Goal: Task Accomplishment & Management: Manage account settings

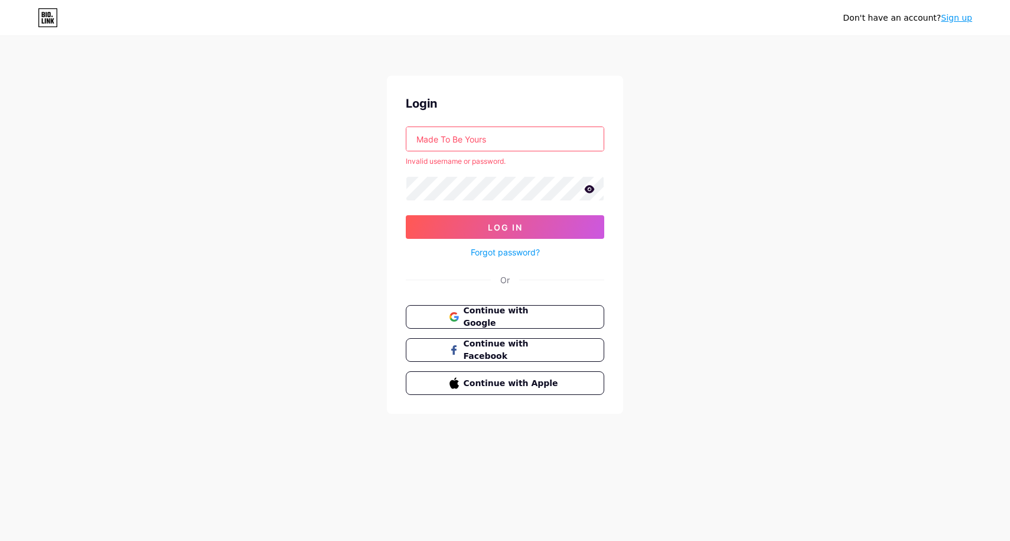
click at [493, 139] on input "Made To Be Yours" at bounding box center [504, 139] width 197 height 24
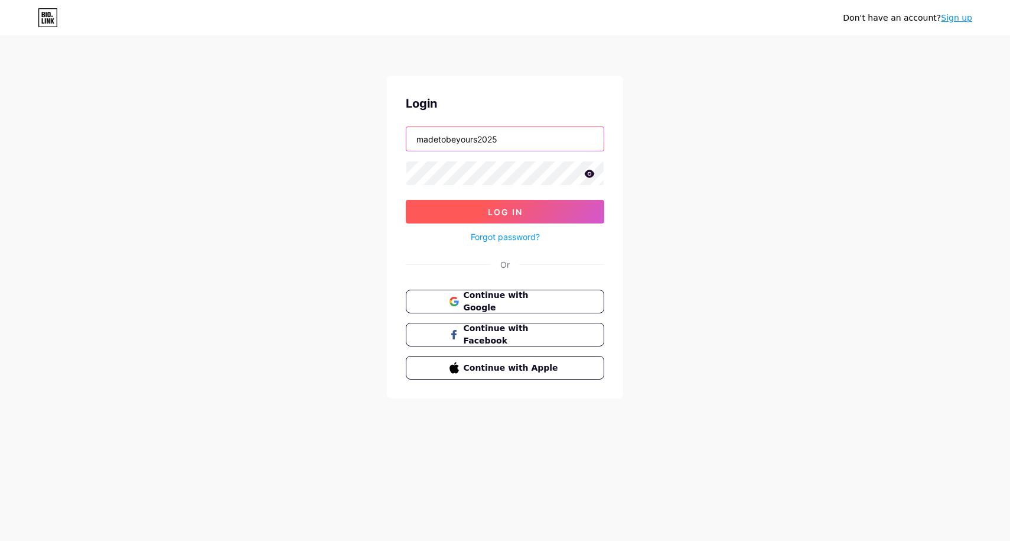
type input "madetobeyours2025"
click at [504, 206] on button "Log In" at bounding box center [505, 212] width 199 height 24
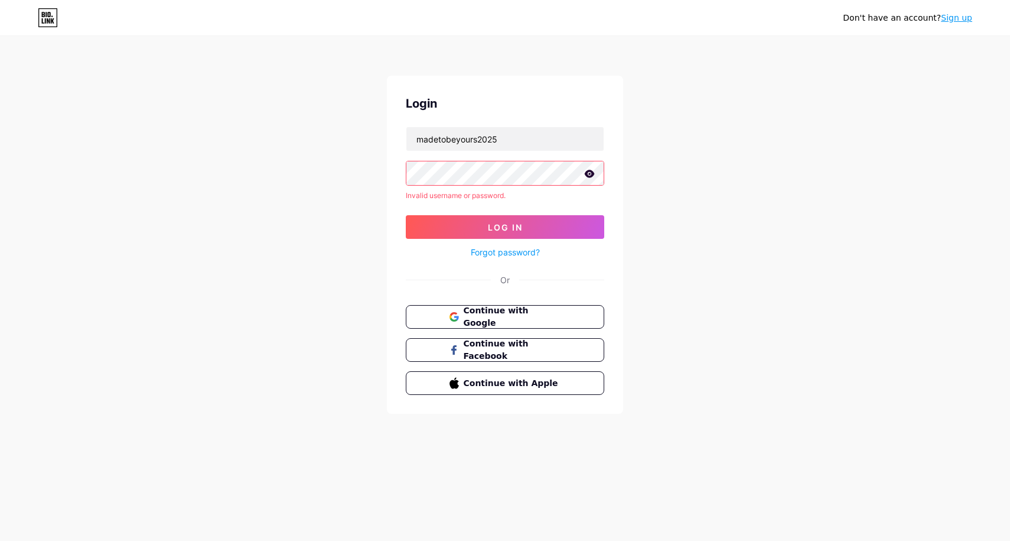
click at [591, 175] on icon at bounding box center [590, 174] width 10 height 8
click at [519, 226] on span "Log In" at bounding box center [505, 227] width 35 height 10
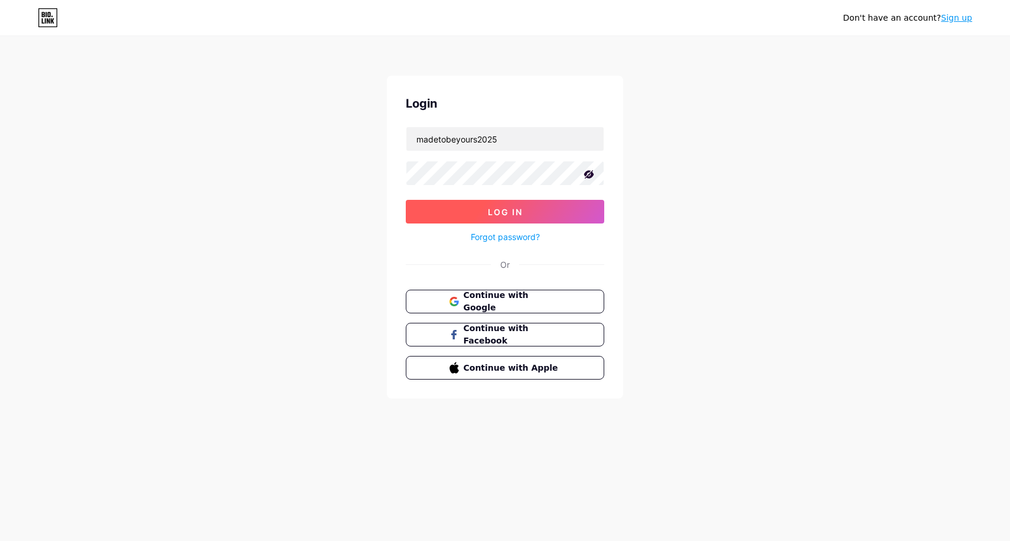
click at [510, 214] on span "Log In" at bounding box center [505, 212] width 35 height 10
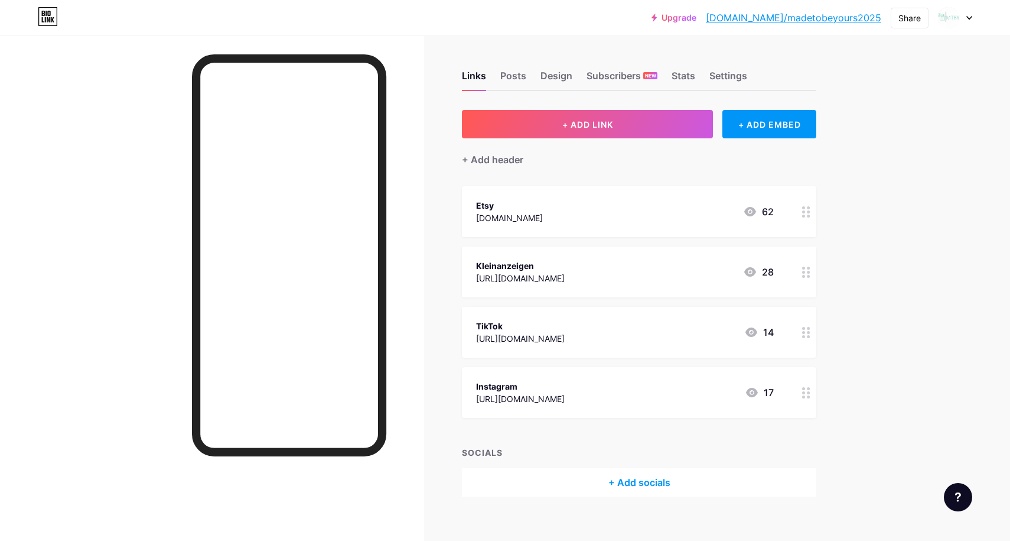
click at [968, 17] on icon at bounding box center [970, 18] width 6 height 4
click at [868, 132] on link "Account settings" at bounding box center [898, 134] width 147 height 32
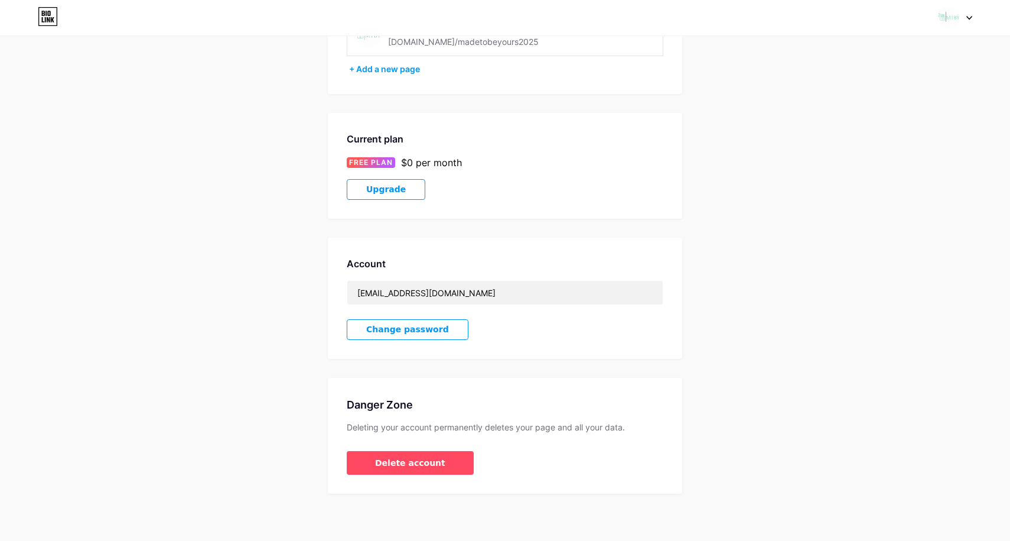
scroll to position [118, 0]
click at [406, 329] on span "Change password" at bounding box center [407, 329] width 83 height 10
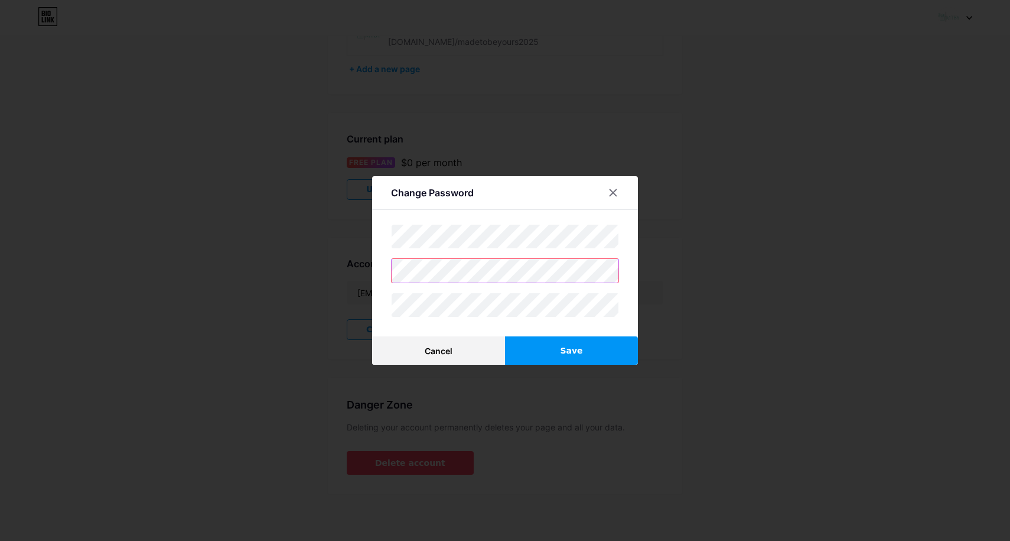
scroll to position [0, 0]
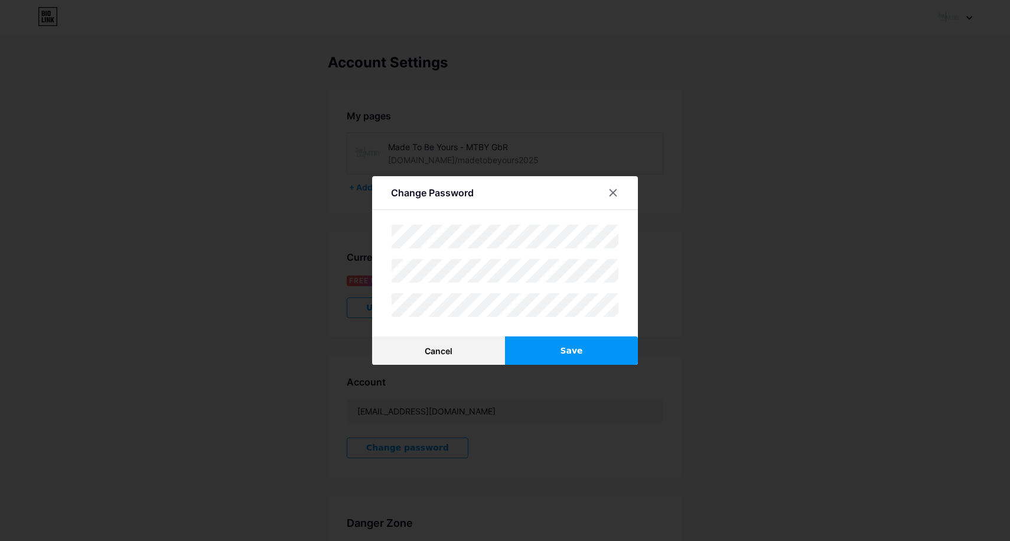
click at [481, 291] on div "Cancel Save" at bounding box center [505, 270] width 228 height 93
click at [560, 349] on button "Save" at bounding box center [571, 350] width 133 height 28
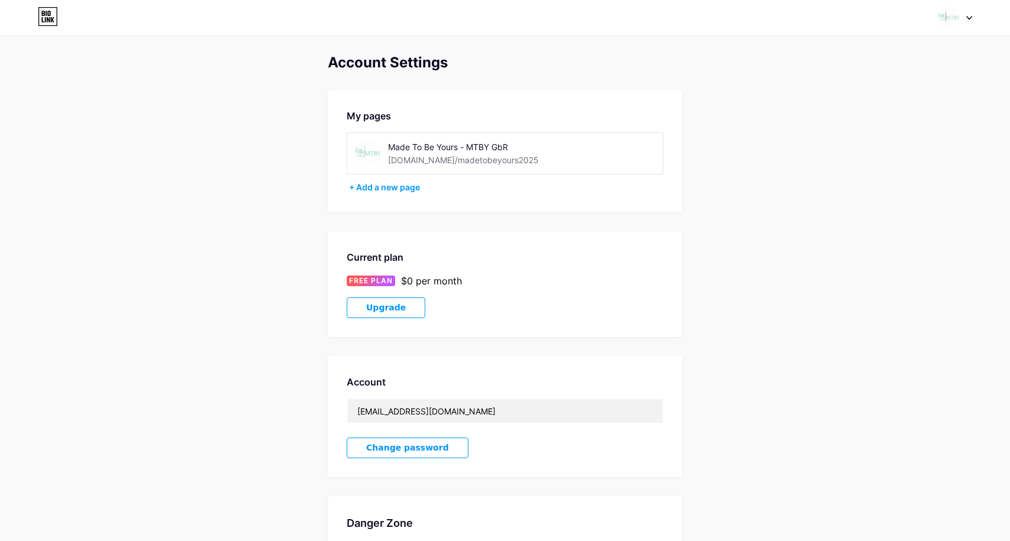
click at [366, 149] on img at bounding box center [367, 153] width 27 height 27
click at [972, 17] on div "Switch accounts Made To Be Yours - MTBY GbR [DOMAIN_NAME]/madetobeyours2025 + A…" at bounding box center [505, 17] width 1010 height 21
click at [958, 18] on img at bounding box center [949, 17] width 22 height 22
click at [853, 130] on link "Dashboard" at bounding box center [898, 134] width 147 height 32
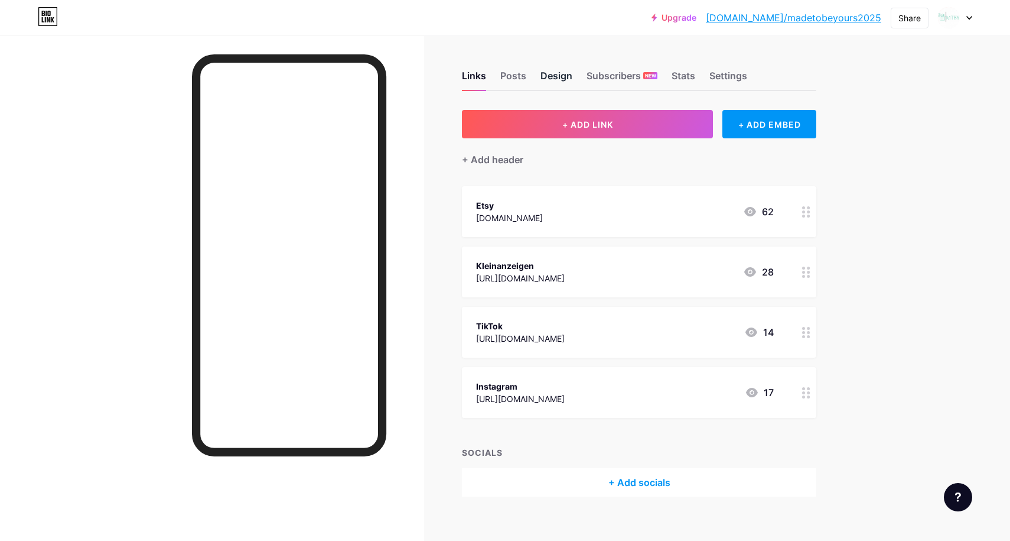
click at [553, 78] on div "Design" at bounding box center [557, 79] width 32 height 21
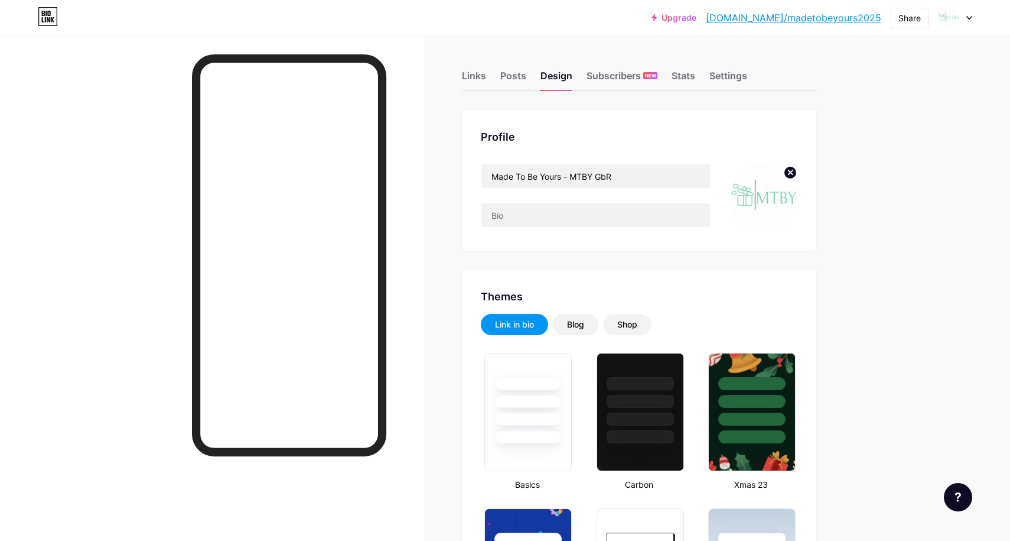
click at [793, 174] on icon at bounding box center [791, 172] width 4 height 4
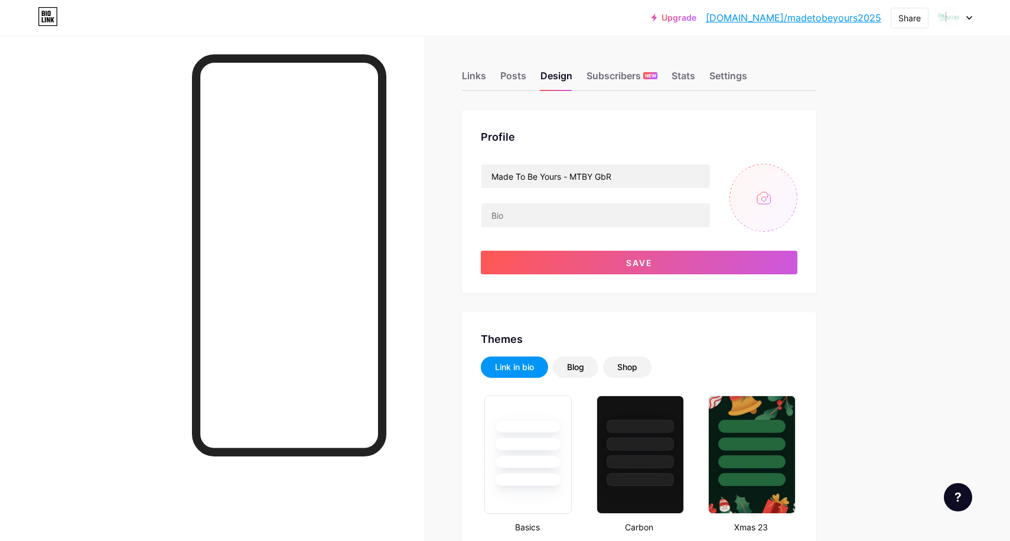
click at [768, 195] on input "file" at bounding box center [764, 198] width 68 height 68
type input "C:\fakepath\MTBY Logo neu klein.png"
click at [580, 214] on input "text" at bounding box center [596, 215] width 229 height 24
type input "H"
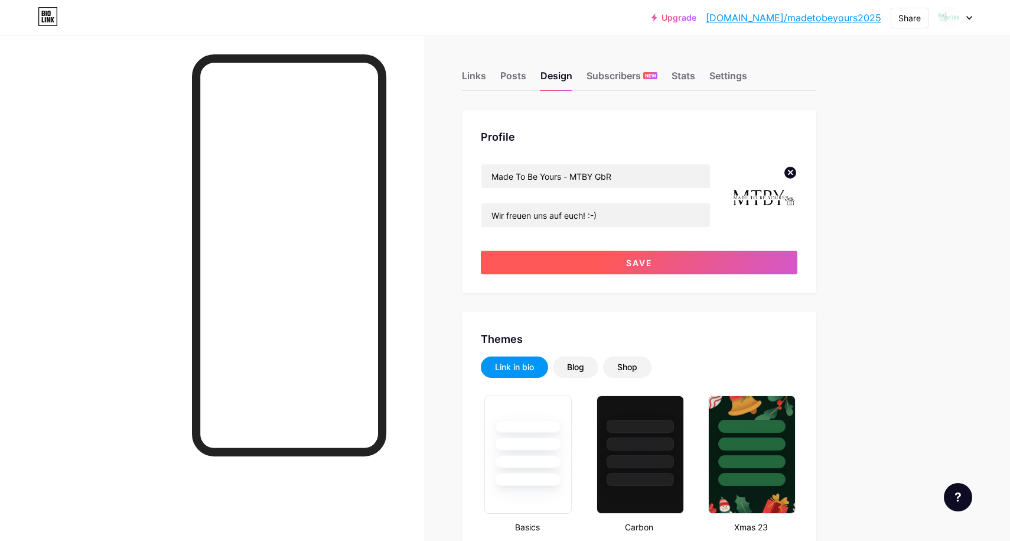
click at [633, 265] on span "Save" at bounding box center [639, 263] width 27 height 10
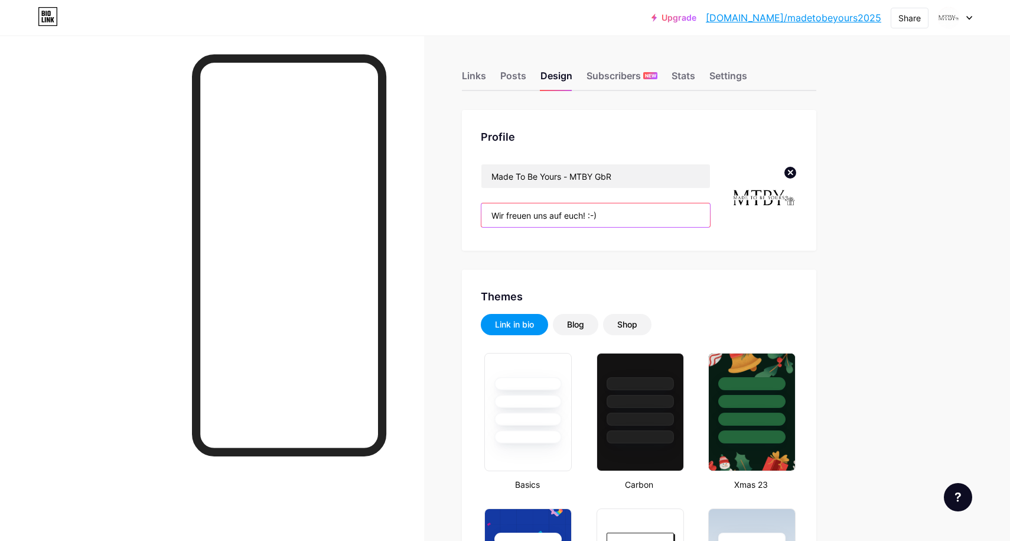
click at [554, 215] on input "Wir freuen uns auf euch! :-)" at bounding box center [596, 215] width 229 height 24
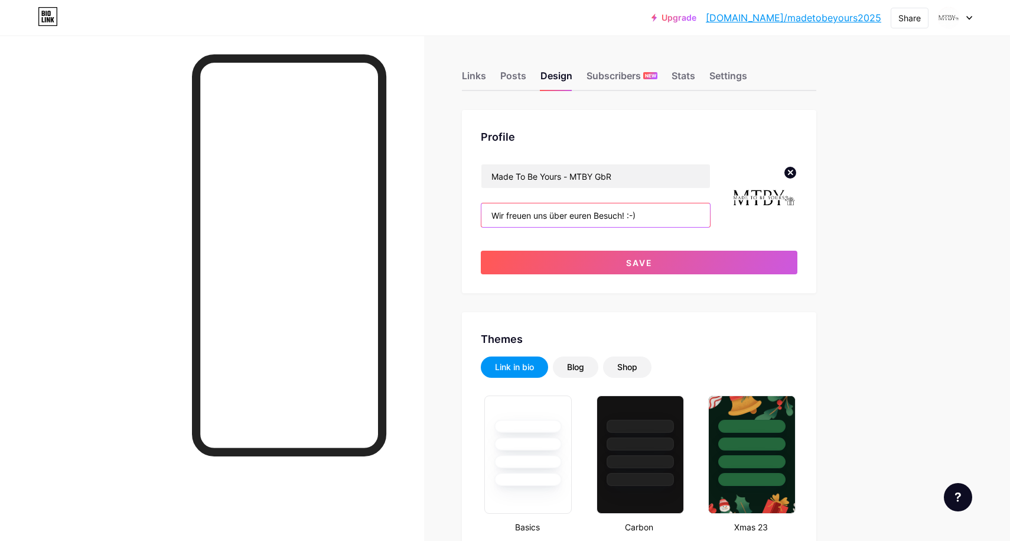
click at [648, 216] on input "Wir freuen uns über euren Besuch! :-)" at bounding box center [596, 215] width 229 height 24
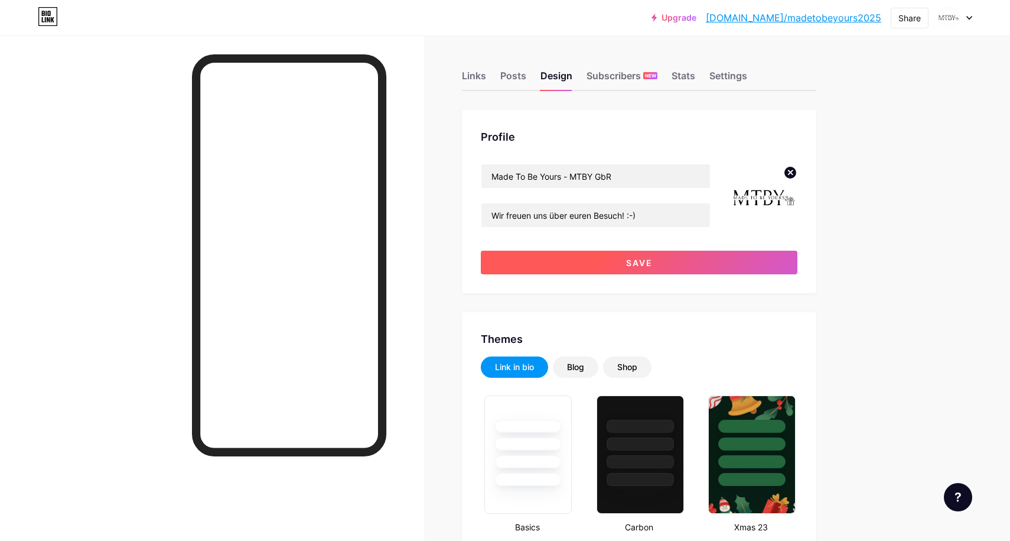
click at [646, 262] on span "Save" at bounding box center [639, 263] width 27 height 10
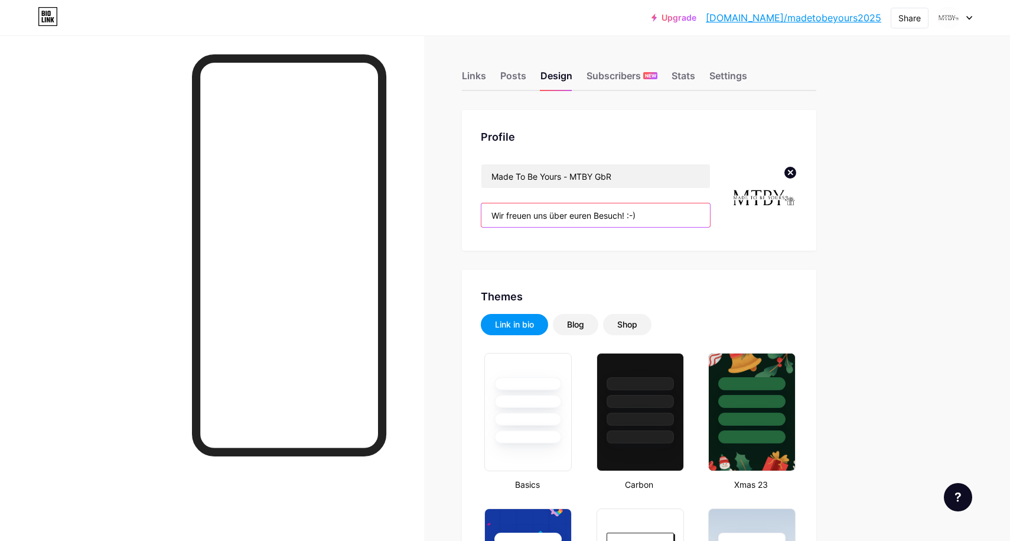
click at [583, 217] on input "Wir freuen uns über euren Besuch! :-)" at bounding box center [596, 215] width 229 height 24
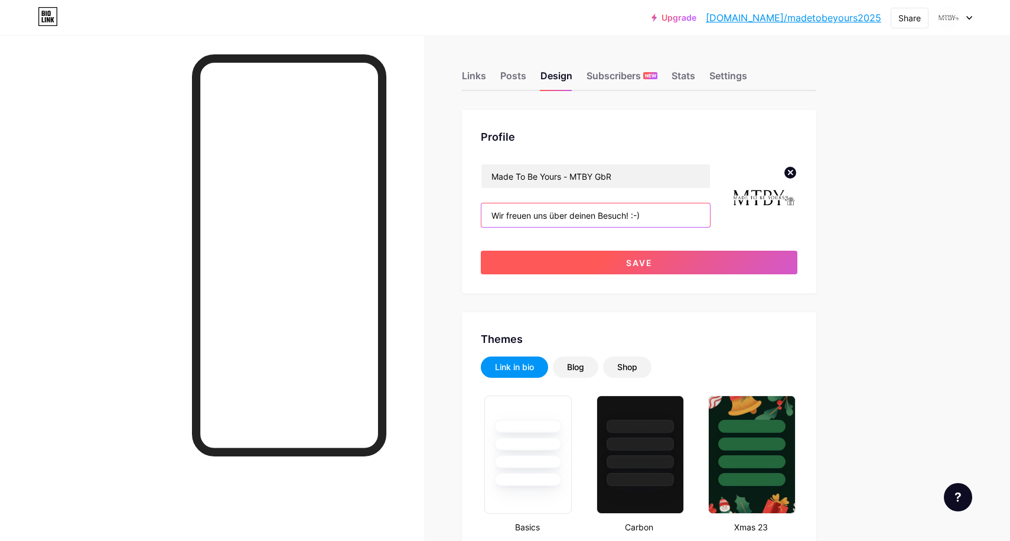
type input "Wir freuen uns über deinen Besuch! :-)"
click at [627, 265] on span "Save" at bounding box center [639, 263] width 27 height 10
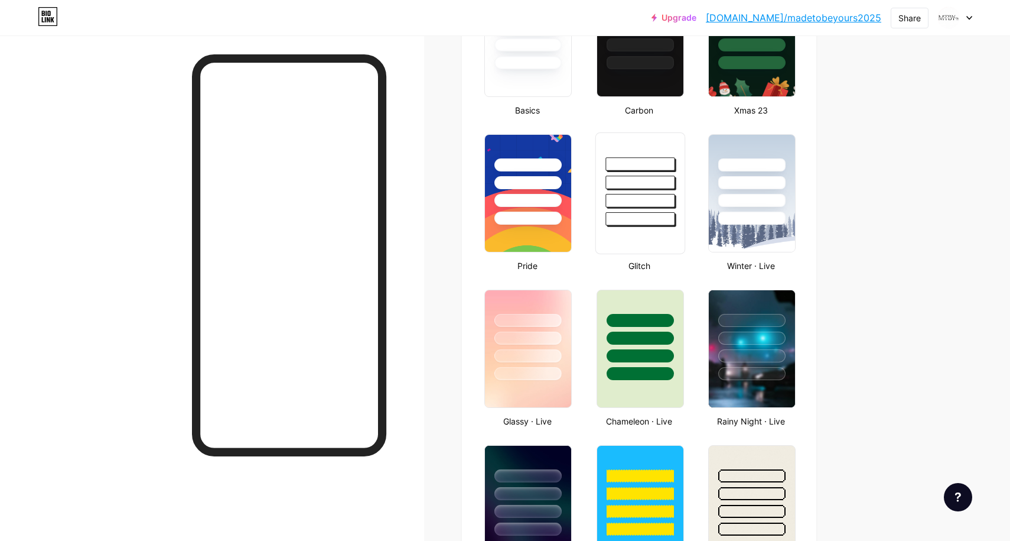
scroll to position [385, 0]
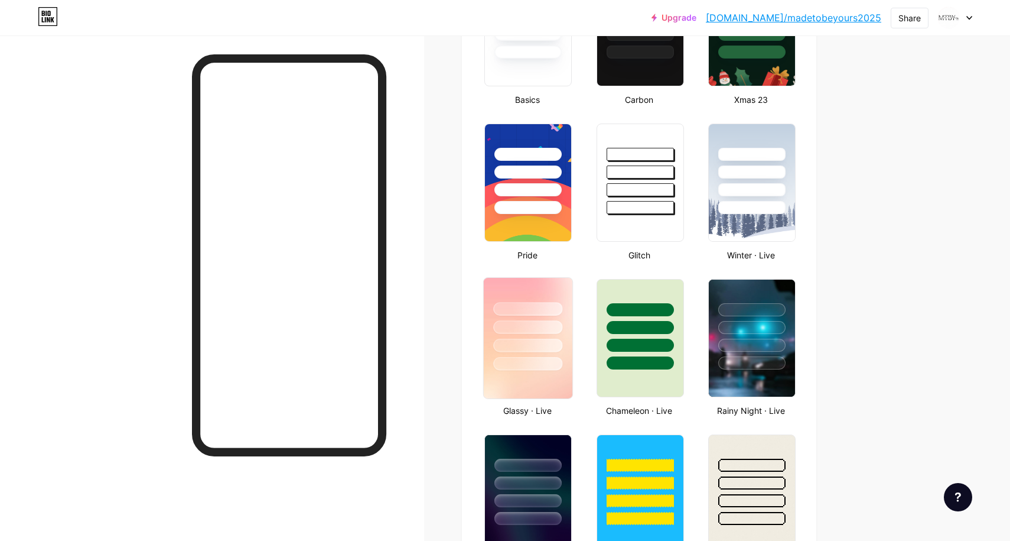
click at [544, 376] on img at bounding box center [528, 338] width 89 height 121
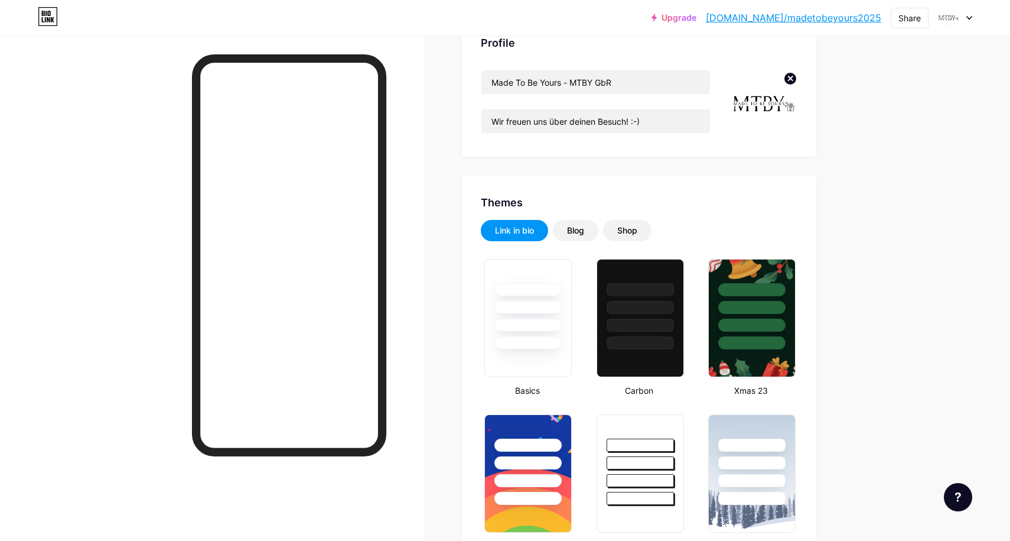
scroll to position [97, 0]
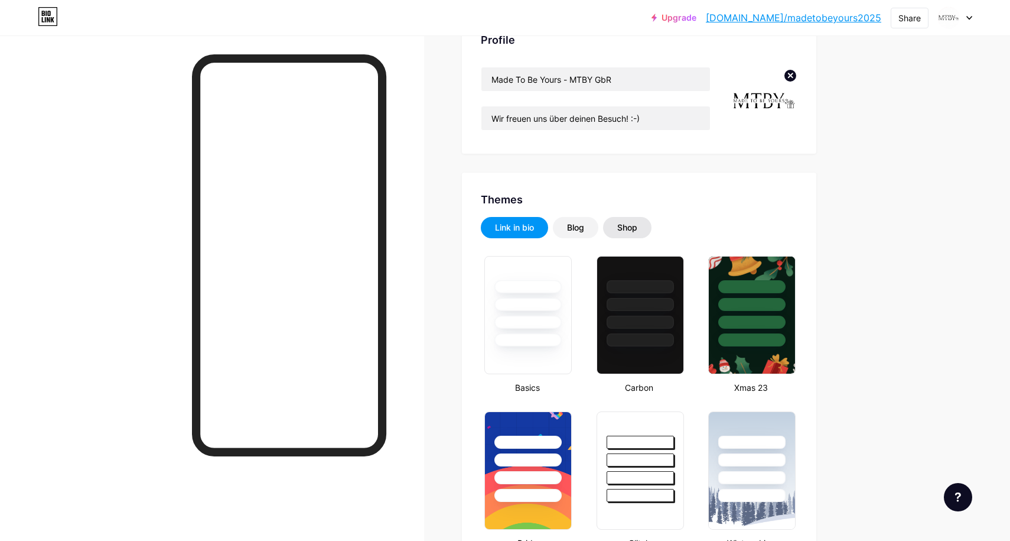
click at [612, 222] on div "Shop" at bounding box center [627, 227] width 48 height 21
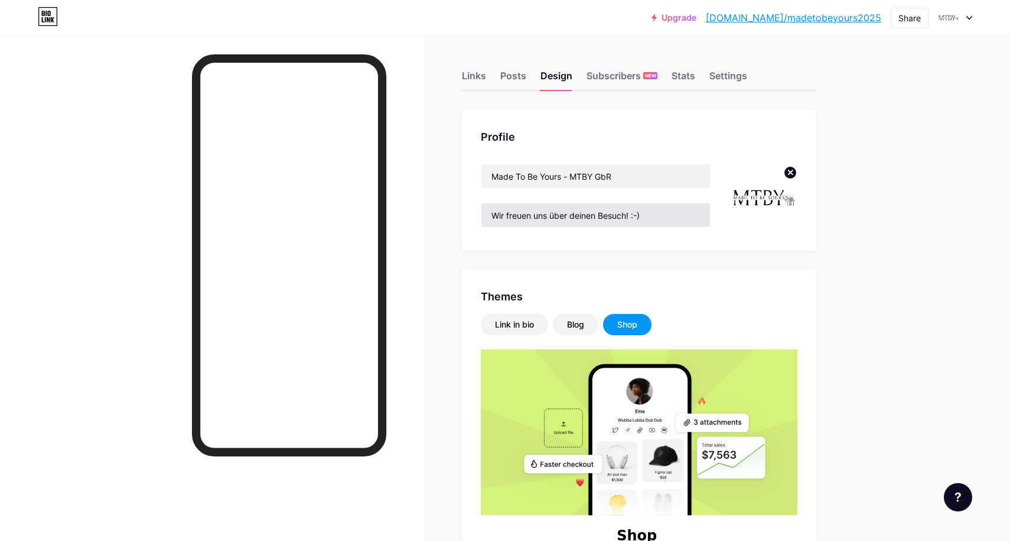
scroll to position [-1, 0]
click at [587, 270] on div "Themes Link in bio Blog Shop Shop Showcase your unique creations and sell them …" at bounding box center [639, 447] width 354 height 357
click at [568, 326] on div "Blog" at bounding box center [575, 324] width 17 height 12
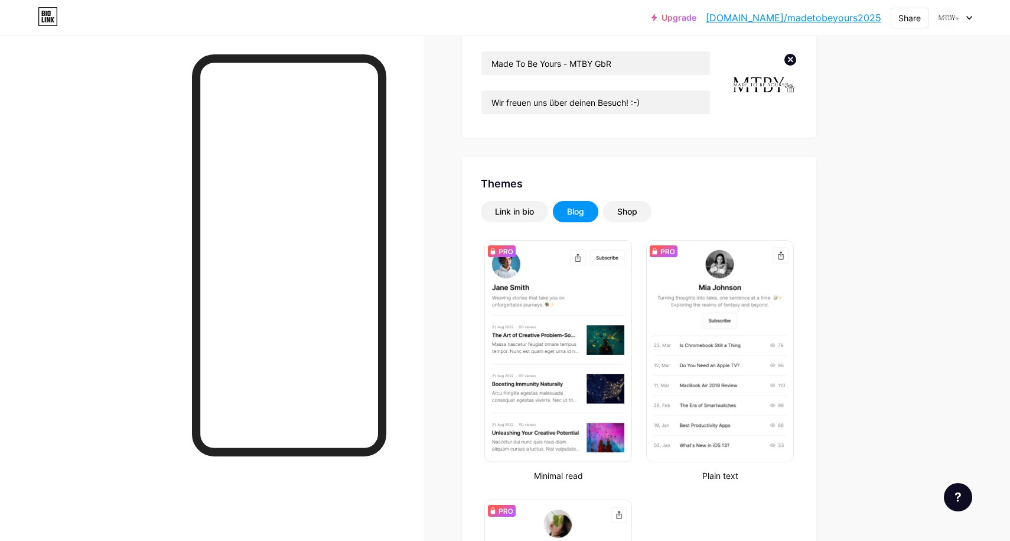
scroll to position [112, 0]
click at [502, 210] on div "Link in bio" at bounding box center [514, 212] width 39 height 12
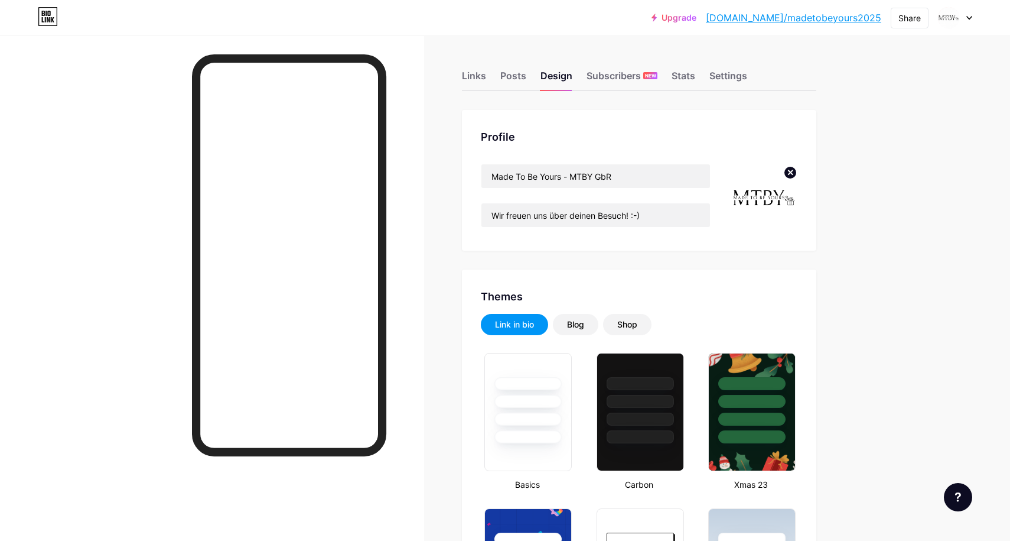
scroll to position [0, 0]
click at [518, 74] on div "Posts" at bounding box center [513, 79] width 26 height 21
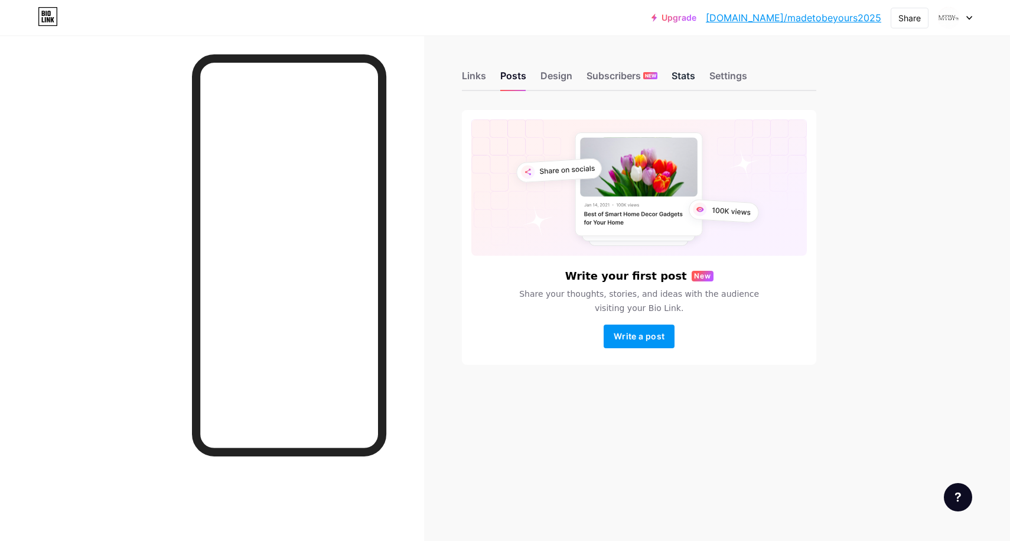
click at [688, 79] on div "Stats" at bounding box center [684, 79] width 24 height 21
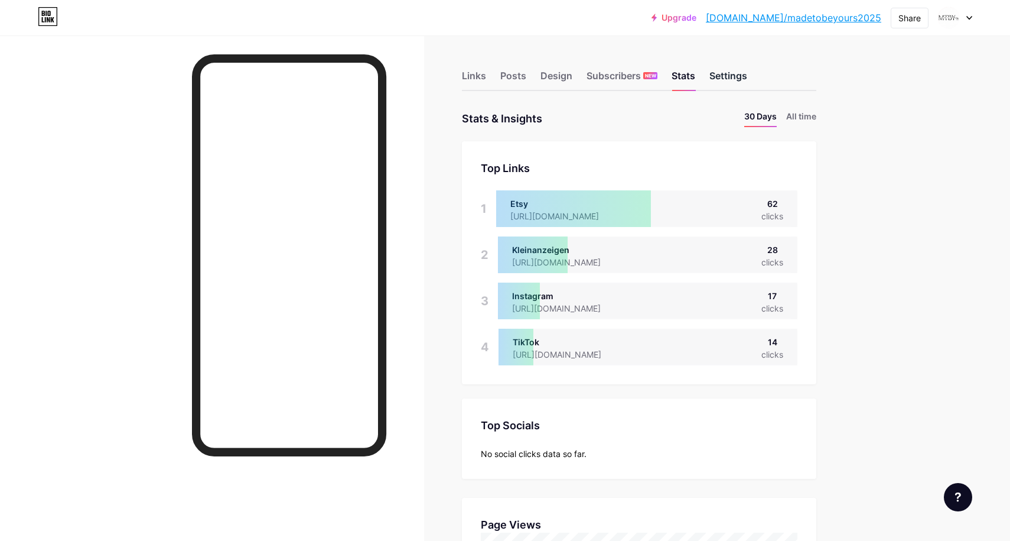
scroll to position [541, 1010]
click at [476, 71] on div "Links" at bounding box center [474, 79] width 24 height 21
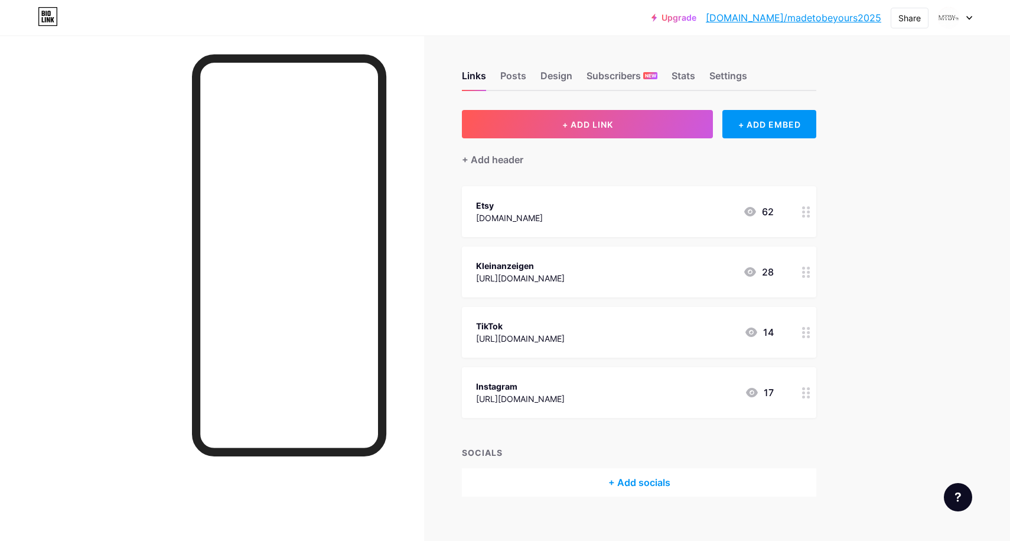
click at [806, 213] on icon at bounding box center [806, 211] width 8 height 11
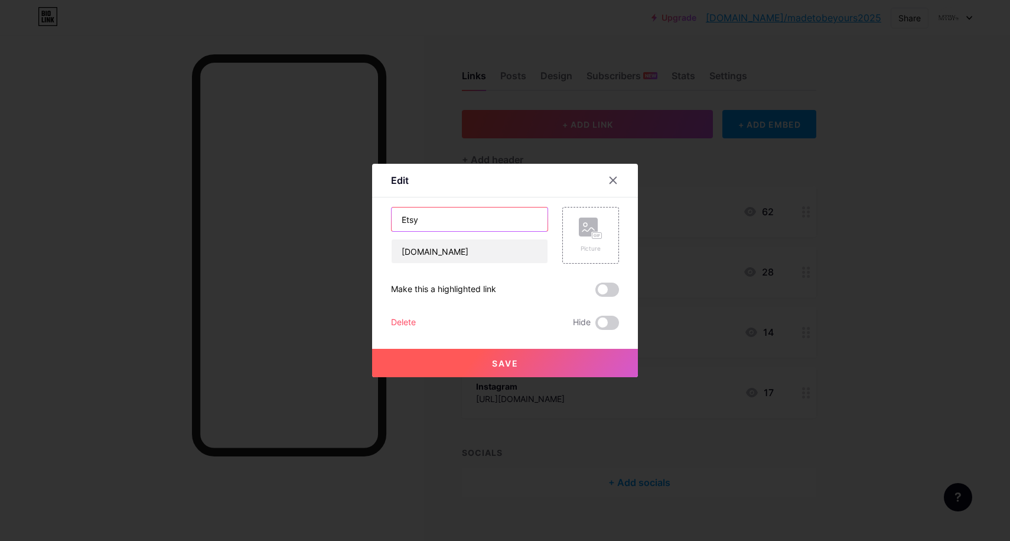
click at [453, 219] on input "Etsy" at bounding box center [470, 219] width 156 height 24
type input "Unsere Werke auf Etsy"
click at [542, 372] on button "Save" at bounding box center [505, 363] width 266 height 28
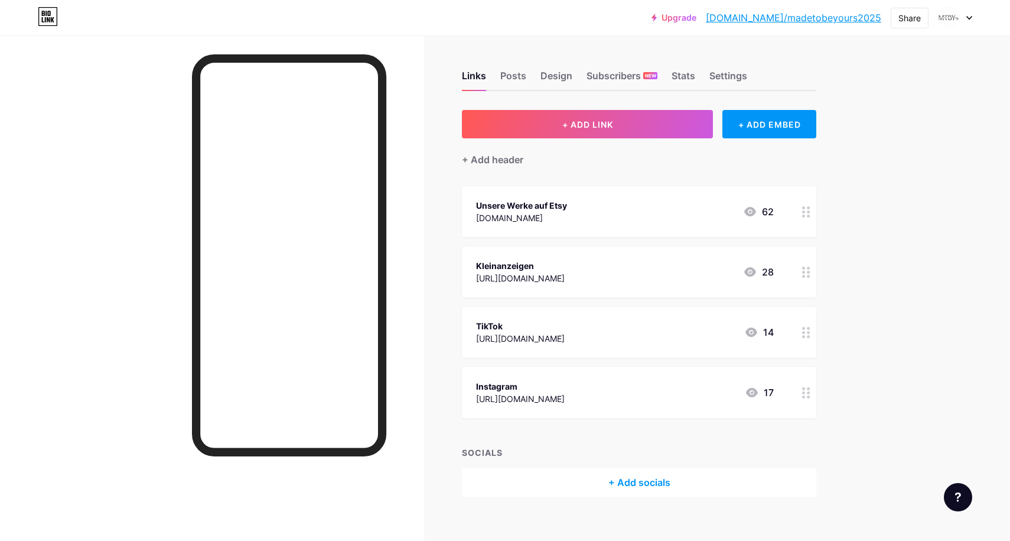
click at [802, 212] on div at bounding box center [806, 211] width 20 height 51
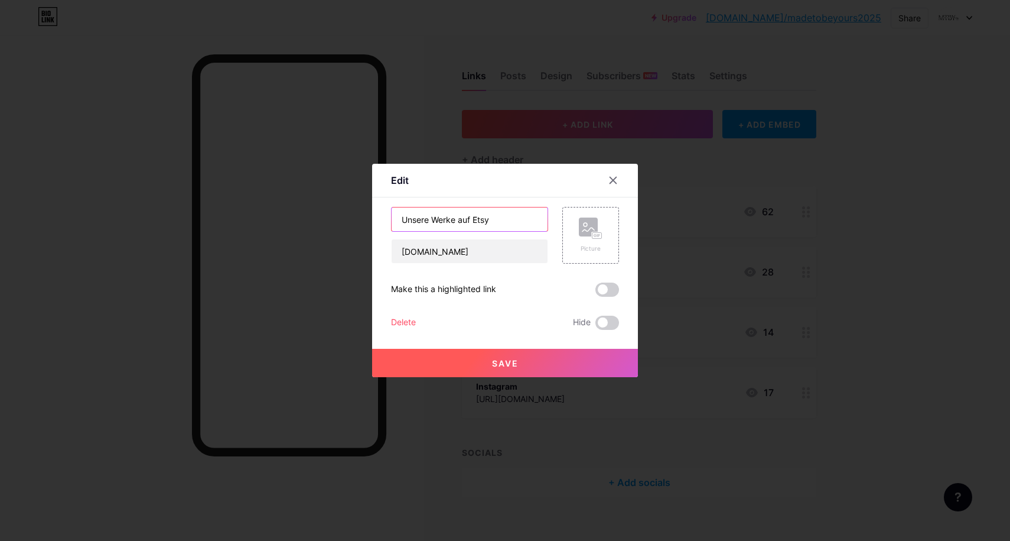
click at [480, 222] on input "Unsere Werke auf Etsy" at bounding box center [470, 219] width 156 height 24
drag, startPoint x: 474, startPoint y: 222, endPoint x: 398, endPoint y: 216, distance: 75.9
click at [398, 216] on input "Unsere Werke auf Etsy" at bounding box center [470, 219] width 156 height 24
type input "Etsy"
click at [598, 233] on rect at bounding box center [597, 236] width 9 height 6
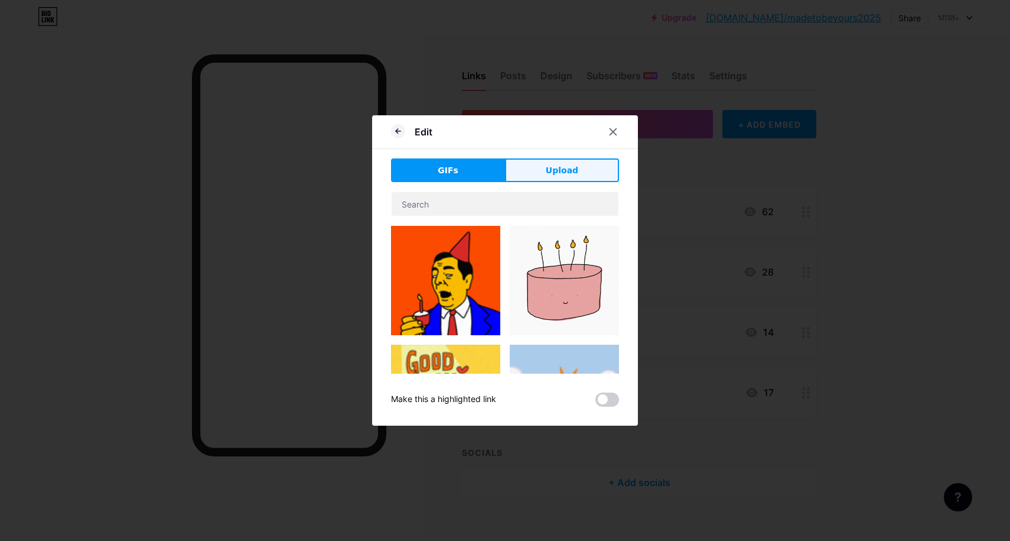
click at [560, 168] on span "Upload" at bounding box center [562, 170] width 32 height 12
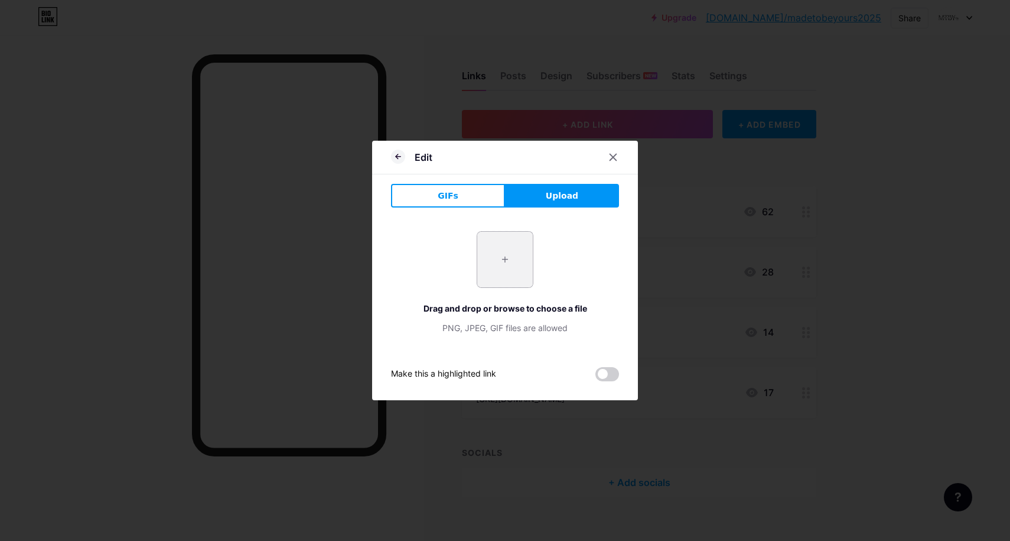
click at [518, 258] on input "file" at bounding box center [505, 260] width 56 height 56
type input "C:\fakepath\Bild 1.jpeg"
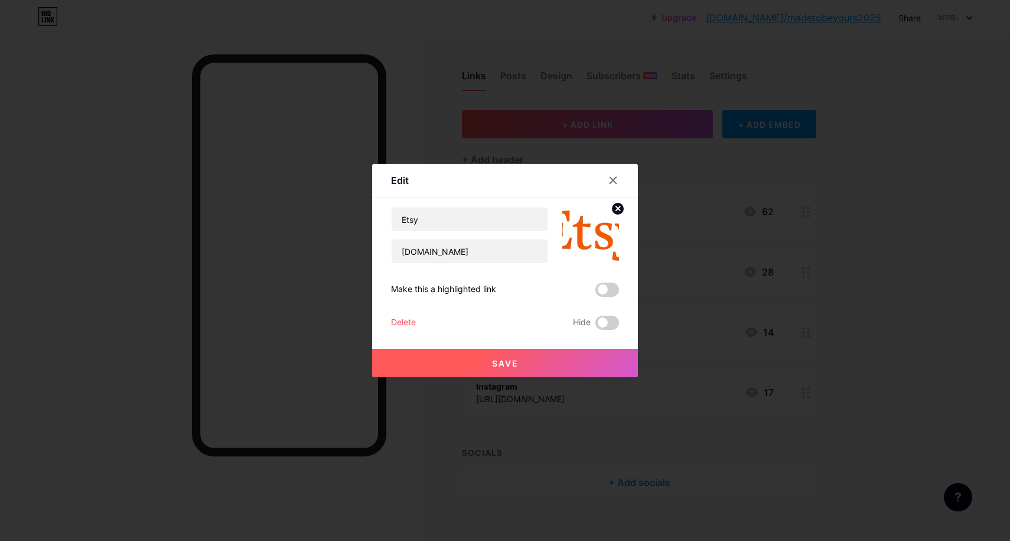
click at [610, 232] on img at bounding box center [590, 235] width 57 height 57
click at [595, 233] on img at bounding box center [590, 235] width 57 height 57
click at [585, 242] on img at bounding box center [590, 235] width 57 height 57
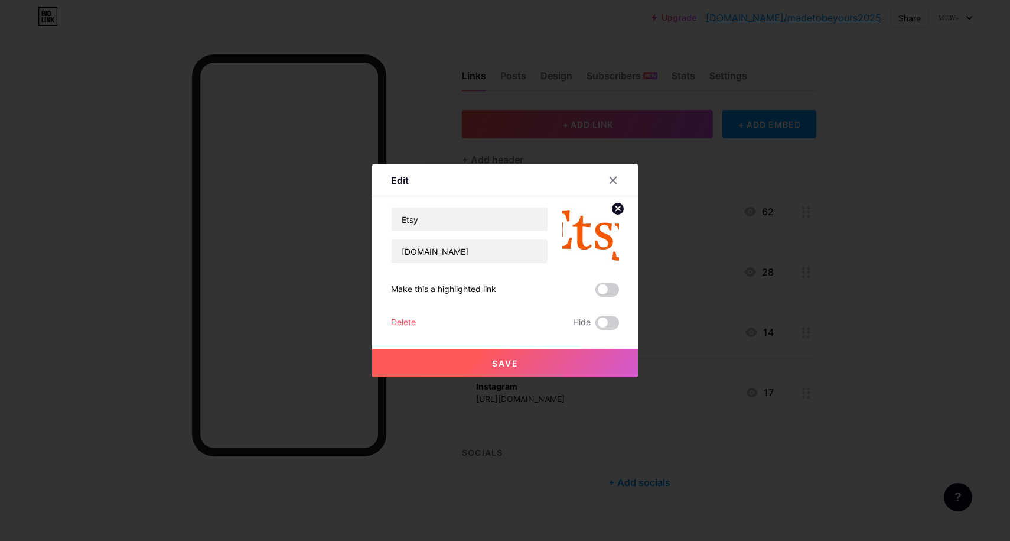
click at [585, 242] on img at bounding box center [590, 235] width 57 height 57
click at [617, 208] on circle at bounding box center [618, 208] width 13 height 13
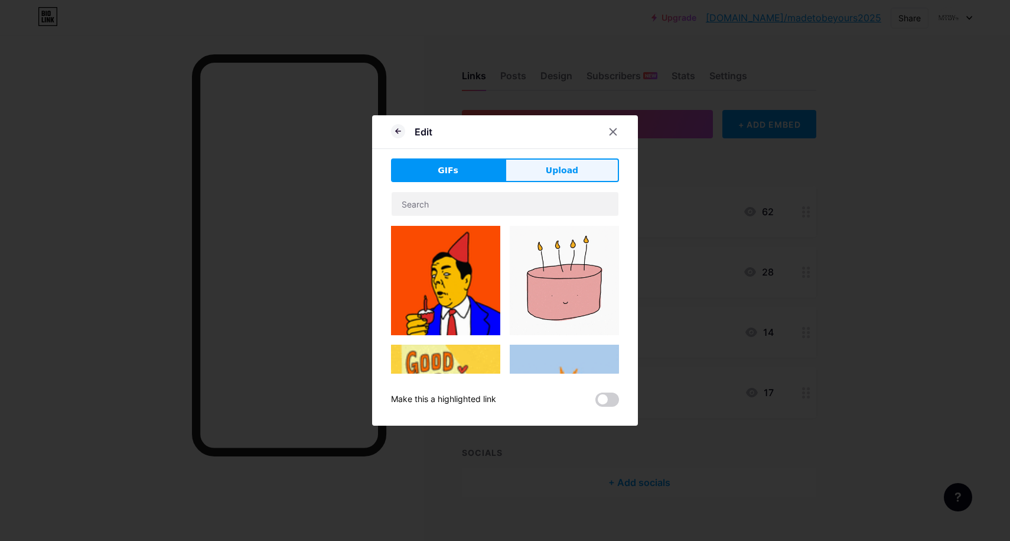
click at [581, 174] on button "Upload" at bounding box center [562, 170] width 114 height 24
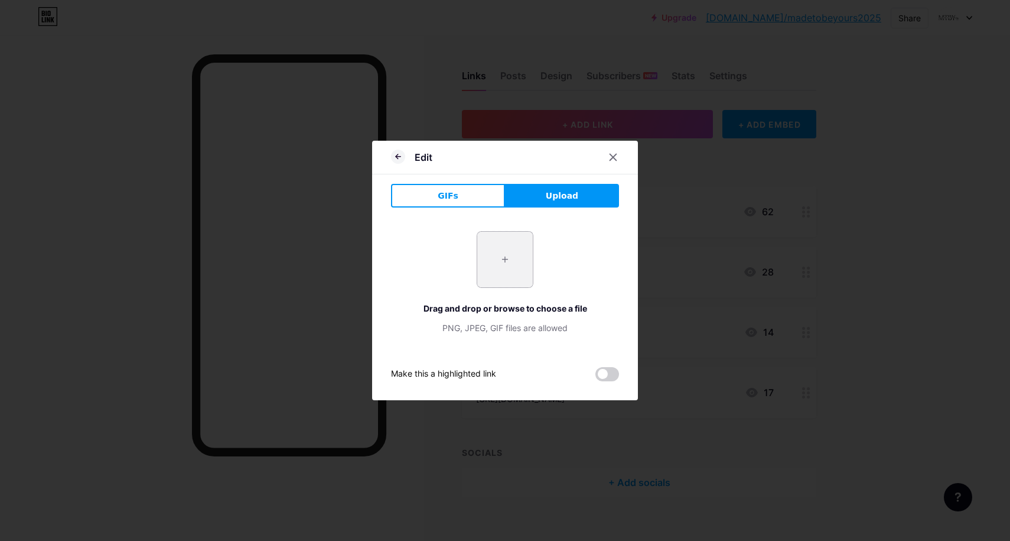
click at [517, 255] on input "file" at bounding box center [505, 260] width 56 height 56
type input "C:\fakepath\Bild 2.jpeg"
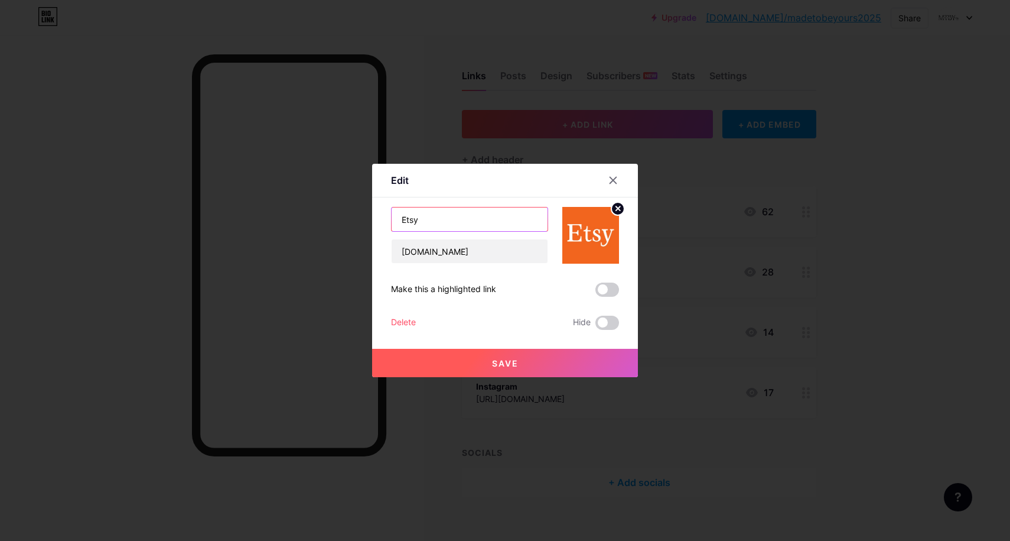
click at [430, 221] on input "Etsy" at bounding box center [470, 219] width 156 height 24
click at [467, 216] on input "Unsere Werke" at bounding box center [470, 219] width 156 height 24
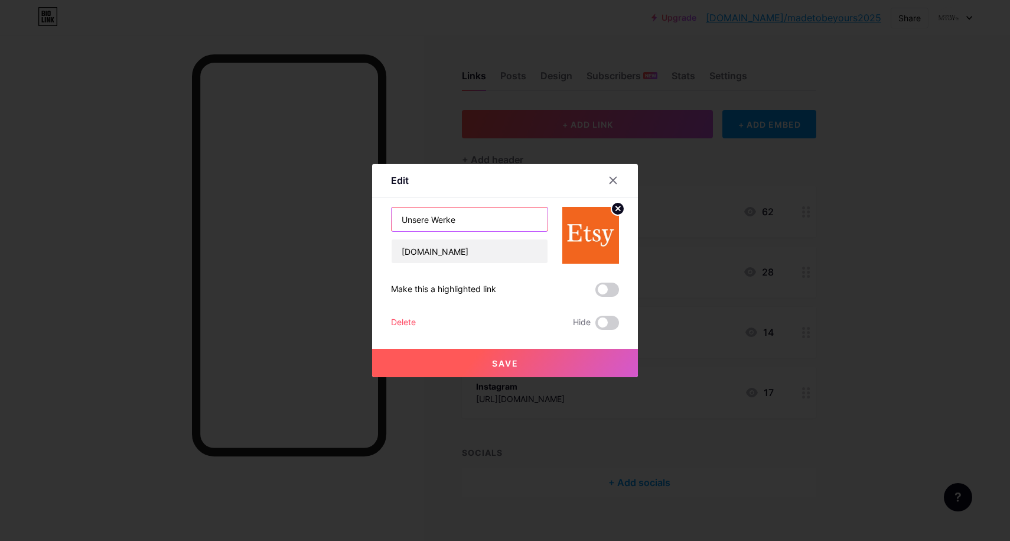
click at [467, 216] on input "Unsere Werke" at bounding box center [470, 219] width 156 height 24
click at [495, 219] on input "Hier geht´s zu unseren Werken" at bounding box center [470, 219] width 156 height 24
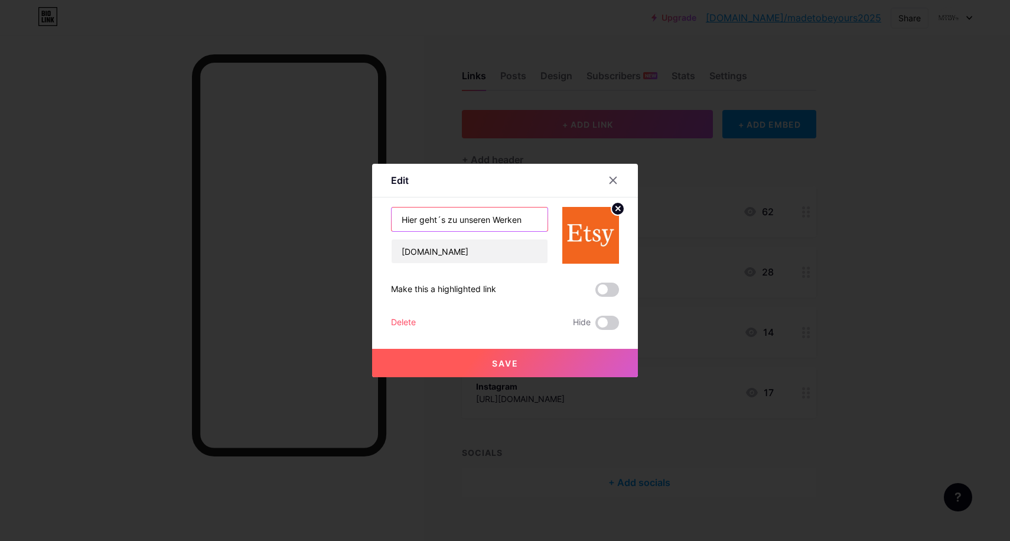
click at [495, 219] on input "Hier geht´s zu unseren Werken" at bounding box center [470, 219] width 156 height 24
click at [507, 221] on input "Hier geht´s zu unseren Werken" at bounding box center [470, 219] width 156 height 24
drag, startPoint x: 492, startPoint y: 221, endPoint x: 378, endPoint y: 214, distance: 113.7
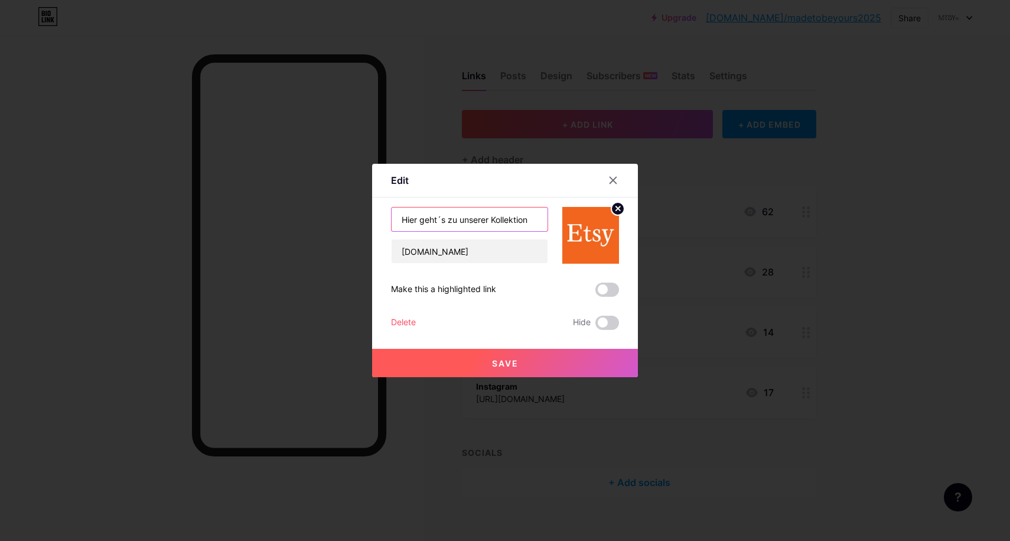
click at [378, 214] on div "Edit Content YouTube Play YouTube video without leaving your page. ADD Vimeo Pl…" at bounding box center [505, 270] width 266 height 213
click at [489, 227] on input "Unsere Kollektion" at bounding box center [470, 219] width 156 height 24
type input "Unsere Kollektion"
click at [524, 363] on button "Save" at bounding box center [505, 363] width 266 height 28
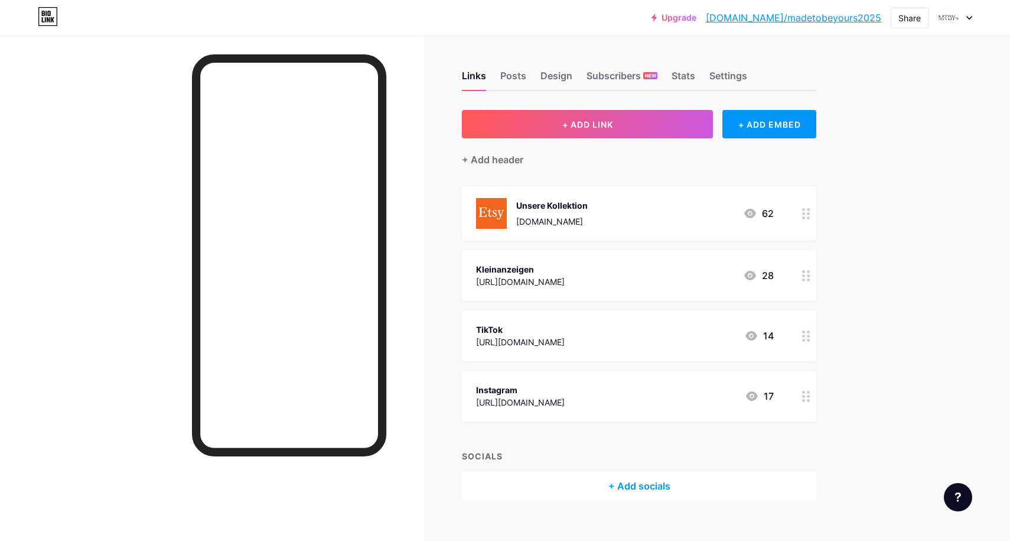
click at [807, 273] on icon at bounding box center [806, 275] width 8 height 11
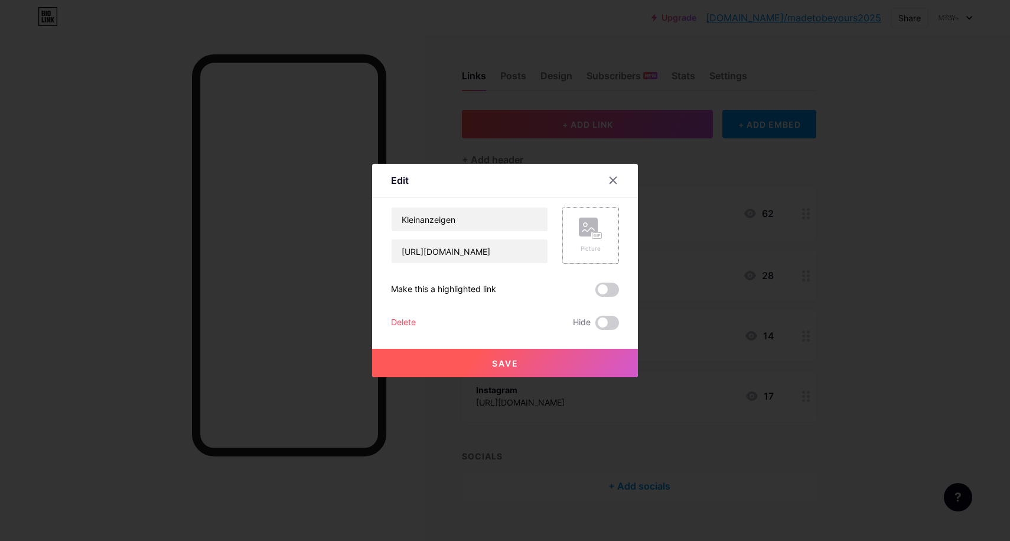
click at [581, 235] on rect at bounding box center [588, 226] width 19 height 19
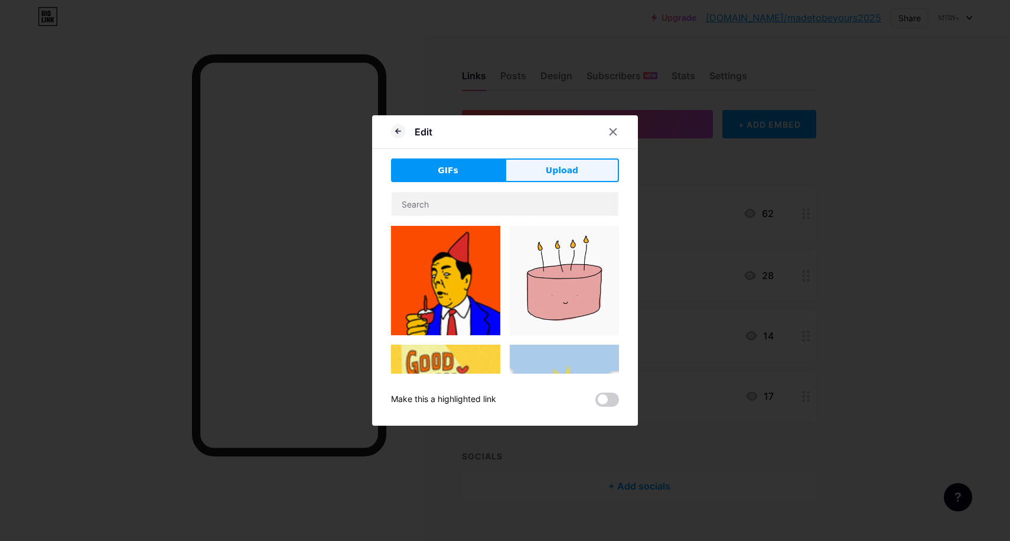
click at [562, 171] on span "Upload" at bounding box center [562, 170] width 32 height 12
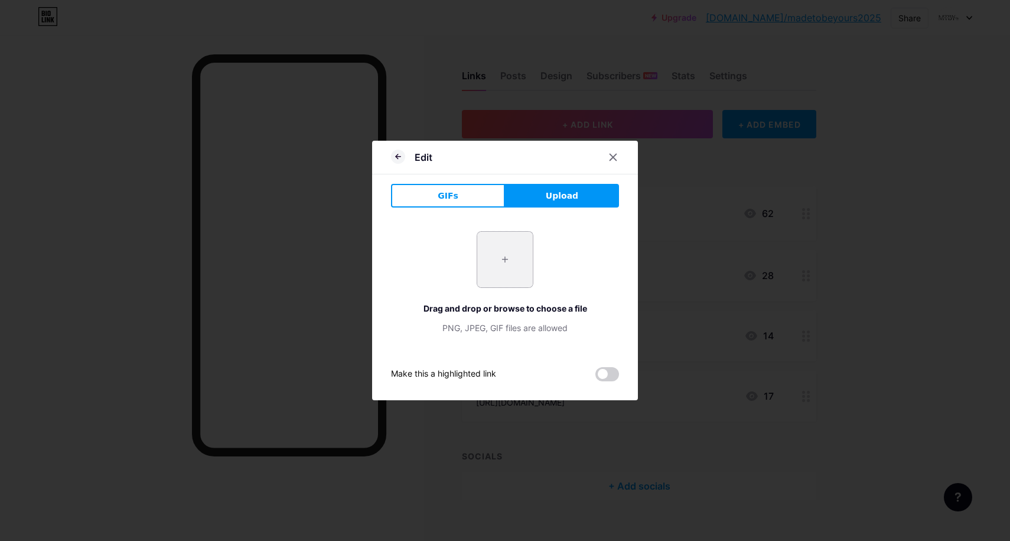
click at [505, 255] on input "file" at bounding box center [505, 260] width 56 height 56
type input "C:\fakepath\Bild 3.jpeg"
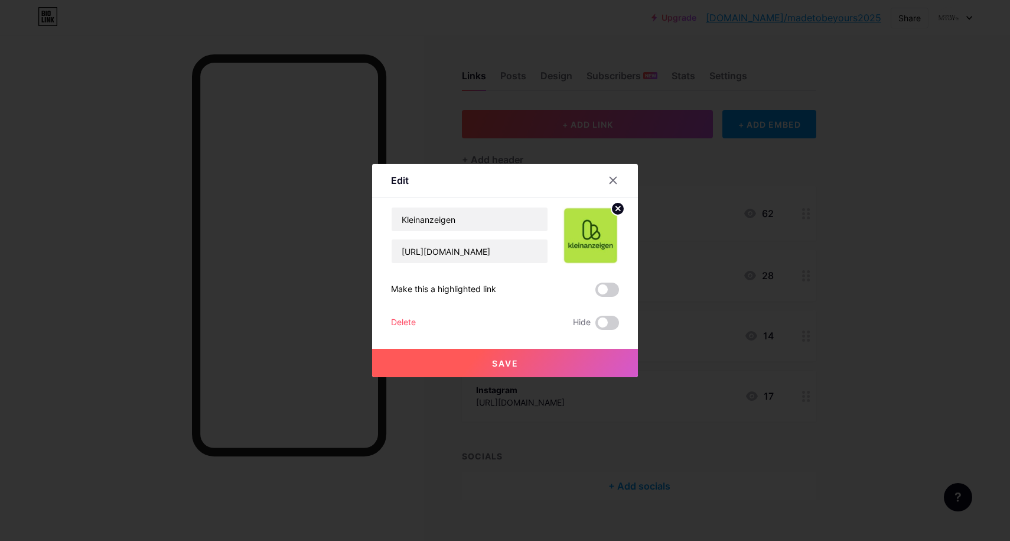
click at [527, 362] on button "Save" at bounding box center [505, 363] width 266 height 28
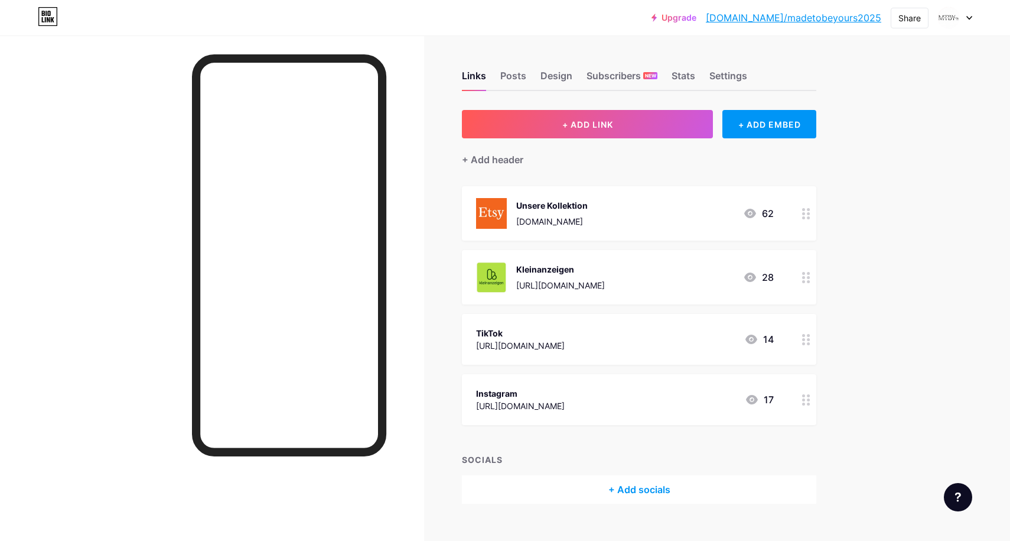
click at [806, 278] on icon at bounding box center [806, 277] width 8 height 11
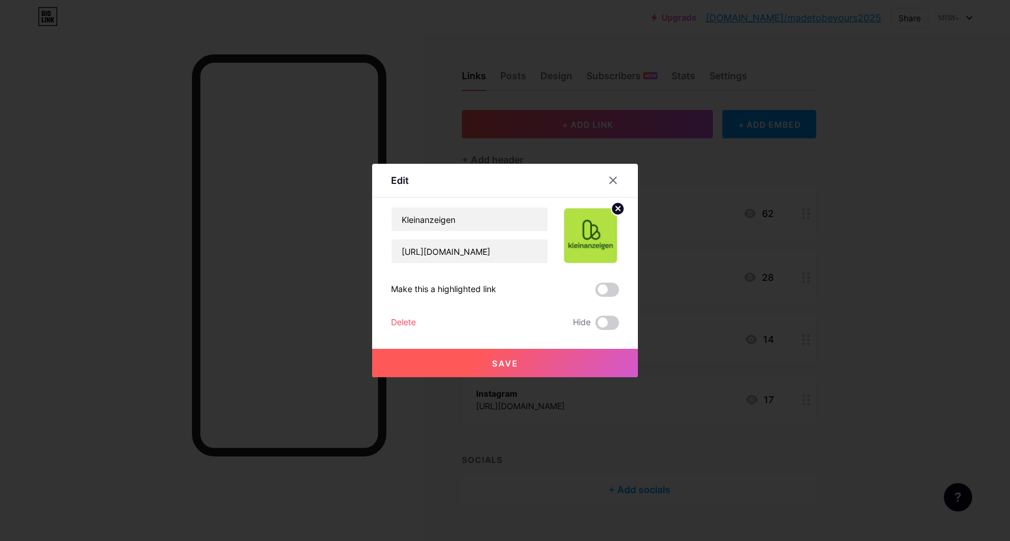
click at [620, 204] on circle at bounding box center [618, 208] width 13 height 13
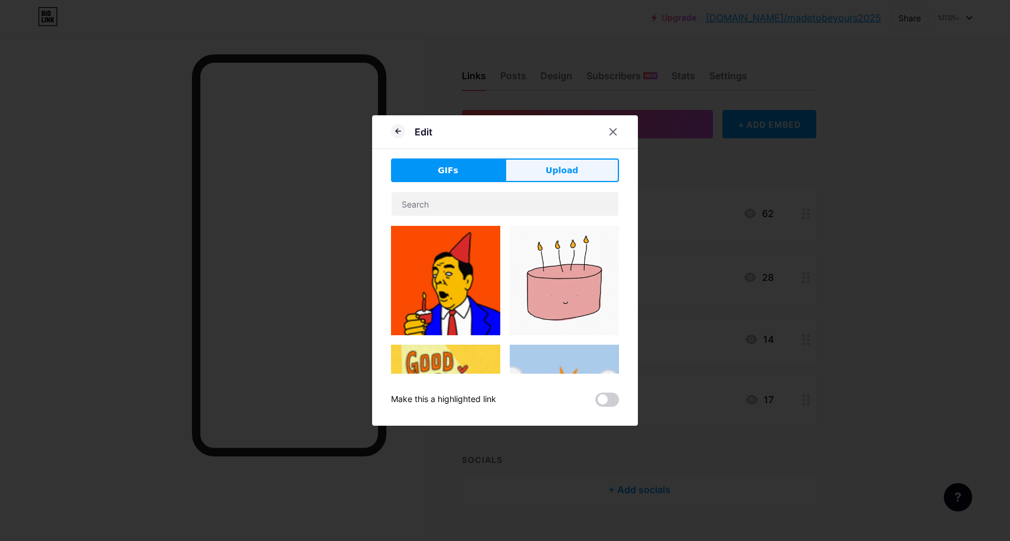
click at [570, 169] on span "Upload" at bounding box center [562, 170] width 32 height 12
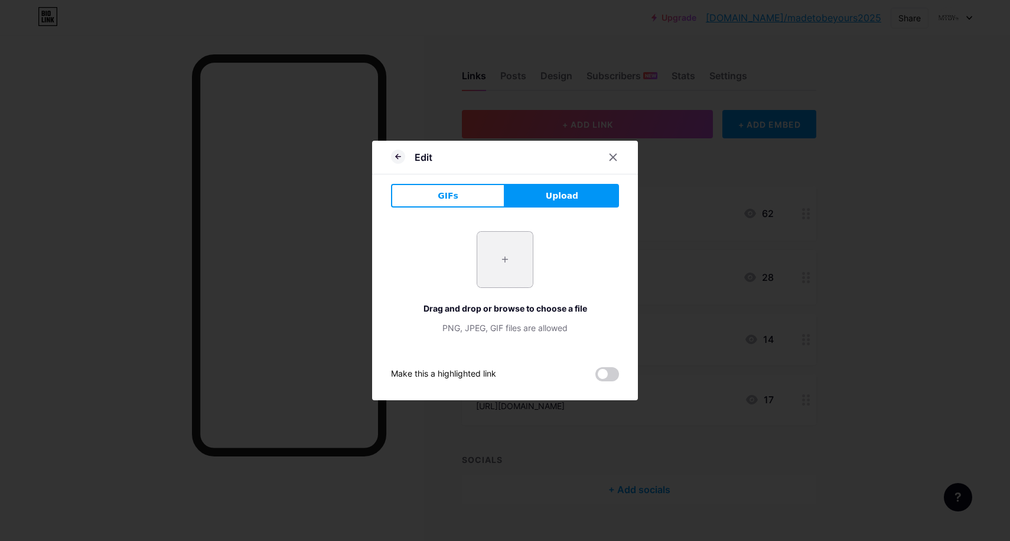
click at [505, 258] on input "file" at bounding box center [505, 260] width 56 height 56
type input "C:\fakepath\Bild 3.jpeg"
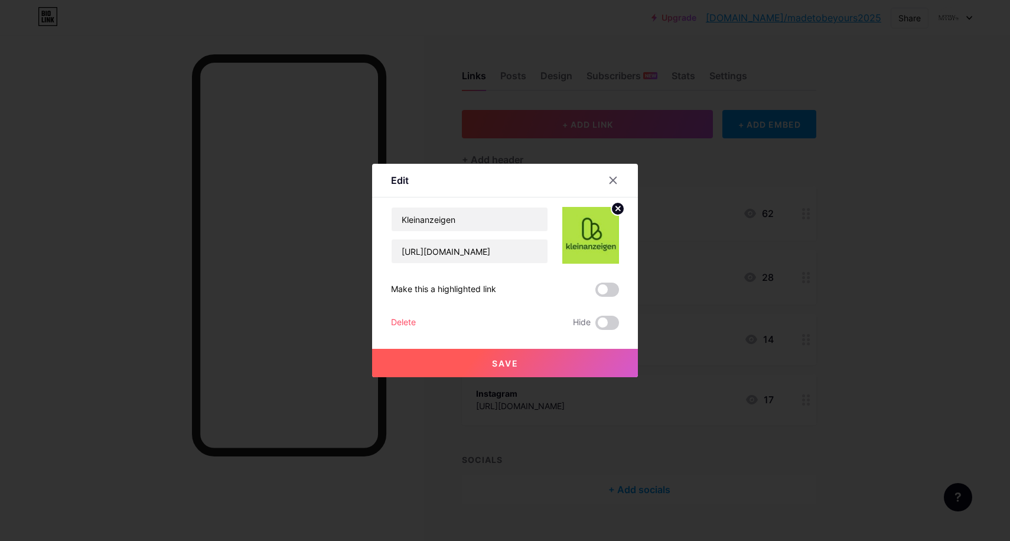
click at [508, 355] on button "Save" at bounding box center [505, 363] width 266 height 28
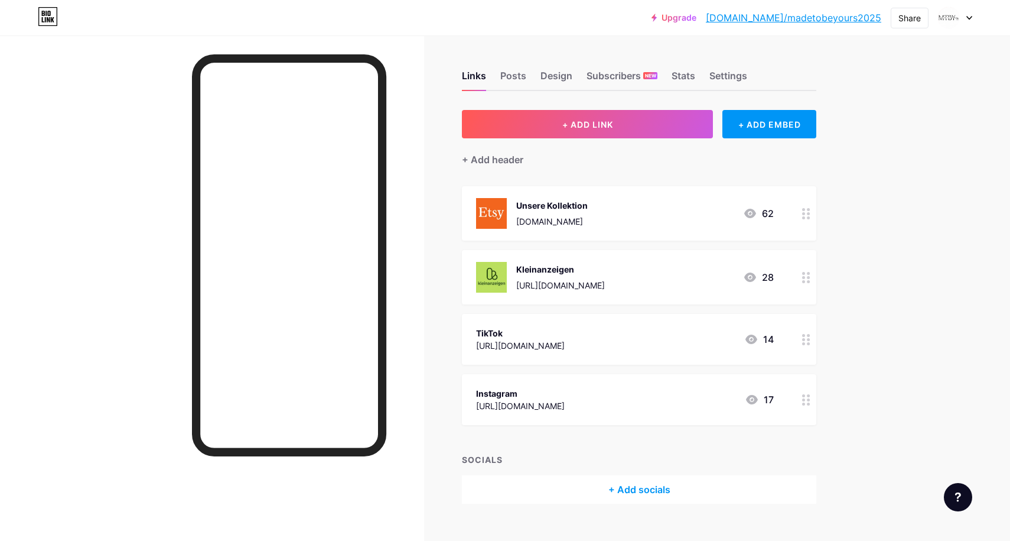
click at [805, 340] on icon at bounding box center [806, 339] width 8 height 11
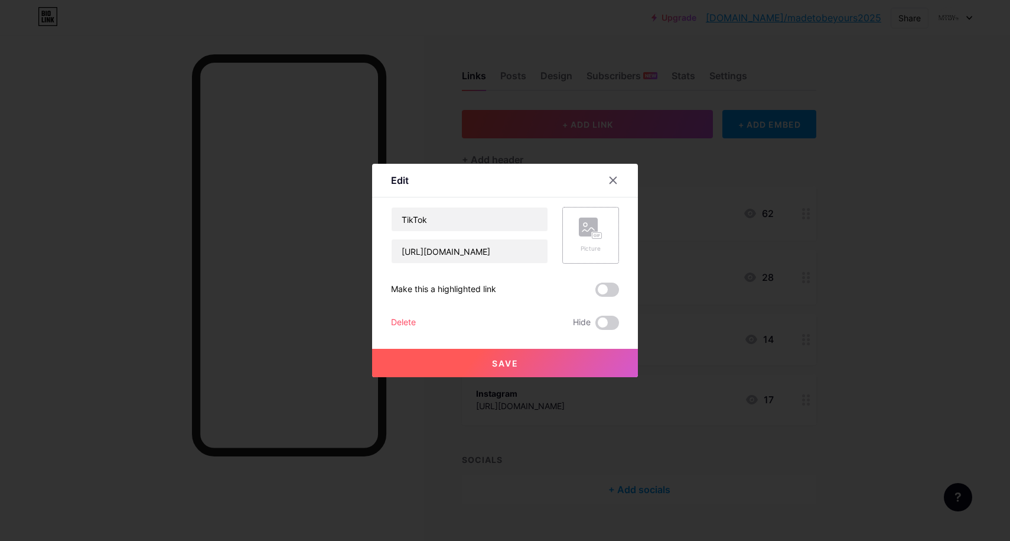
click at [593, 232] on rect at bounding box center [597, 235] width 11 height 7
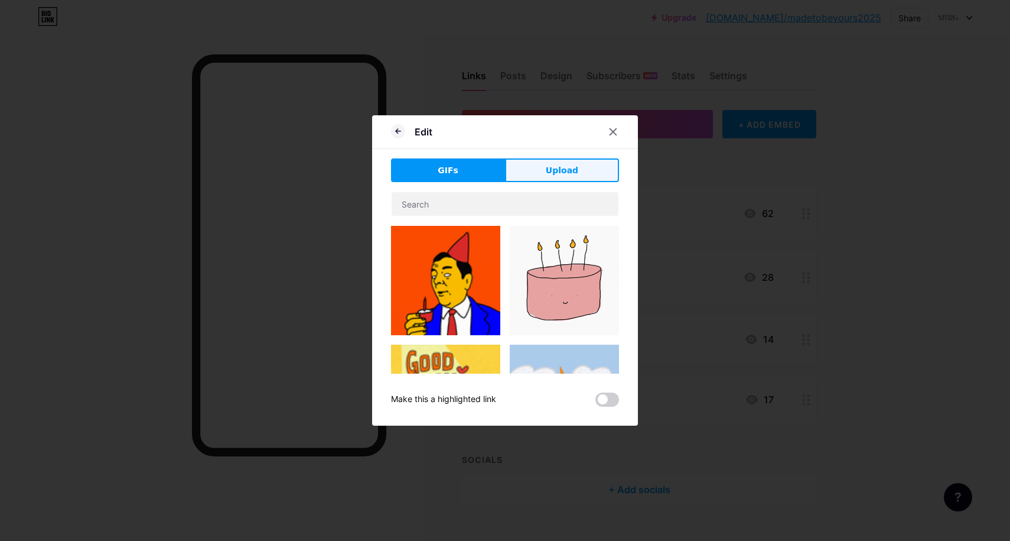
click at [566, 165] on span "Upload" at bounding box center [562, 170] width 32 height 12
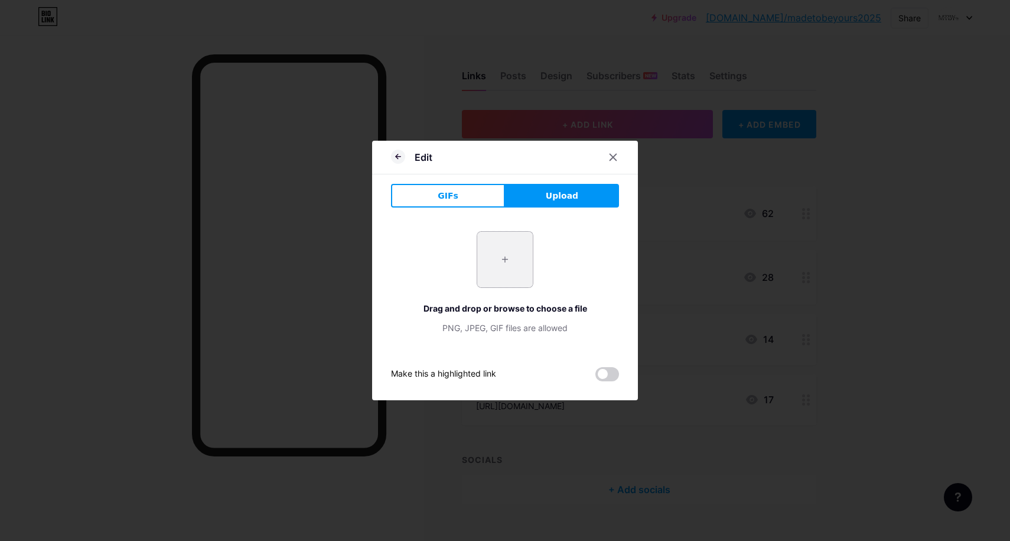
click at [502, 256] on input "file" at bounding box center [505, 260] width 56 height 56
type input "C:\fakepath\Bild 5.jpeg"
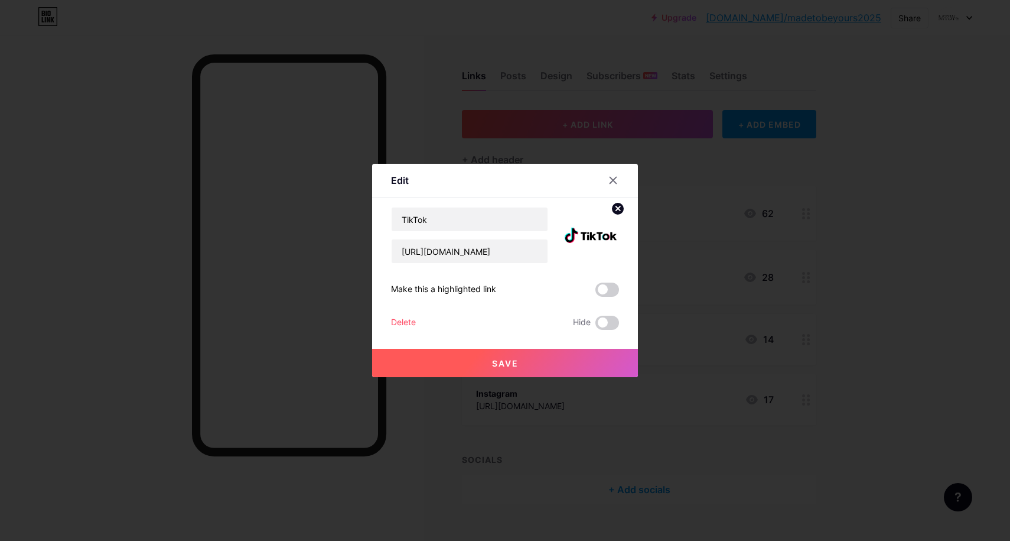
click at [518, 365] on span "Save" at bounding box center [505, 363] width 27 height 10
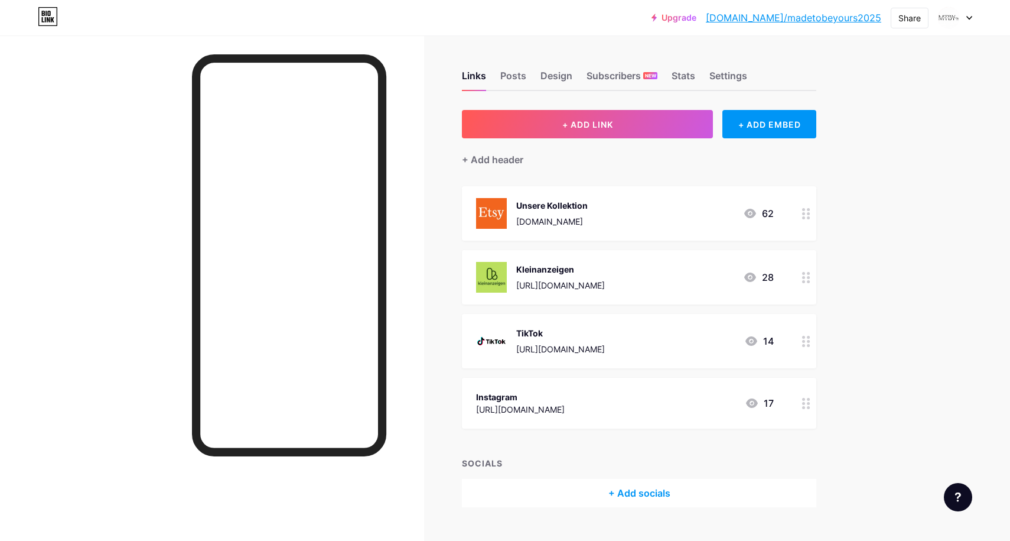
click at [810, 407] on circle at bounding box center [808, 407] width 3 height 3
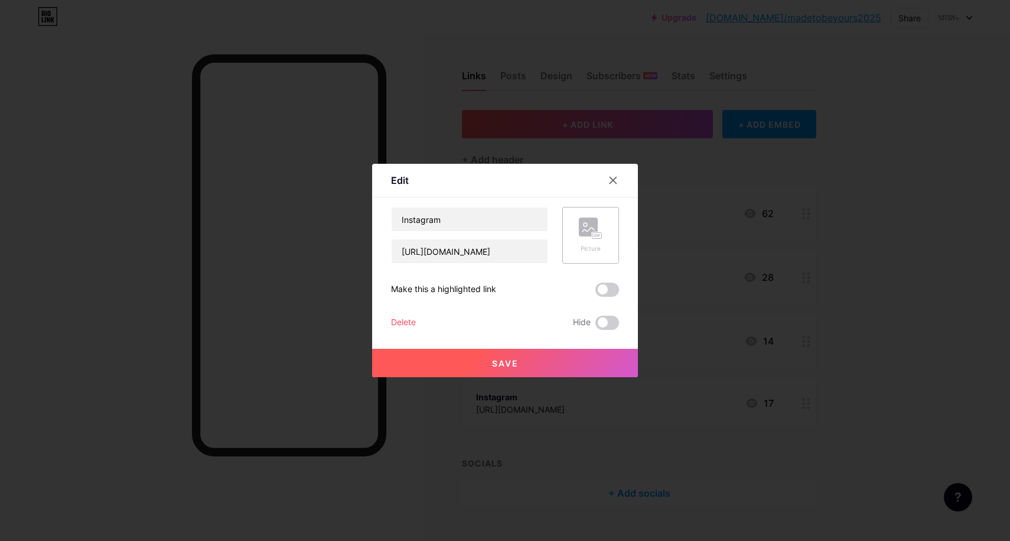
click at [603, 244] on div "Picture" at bounding box center [590, 235] width 57 height 57
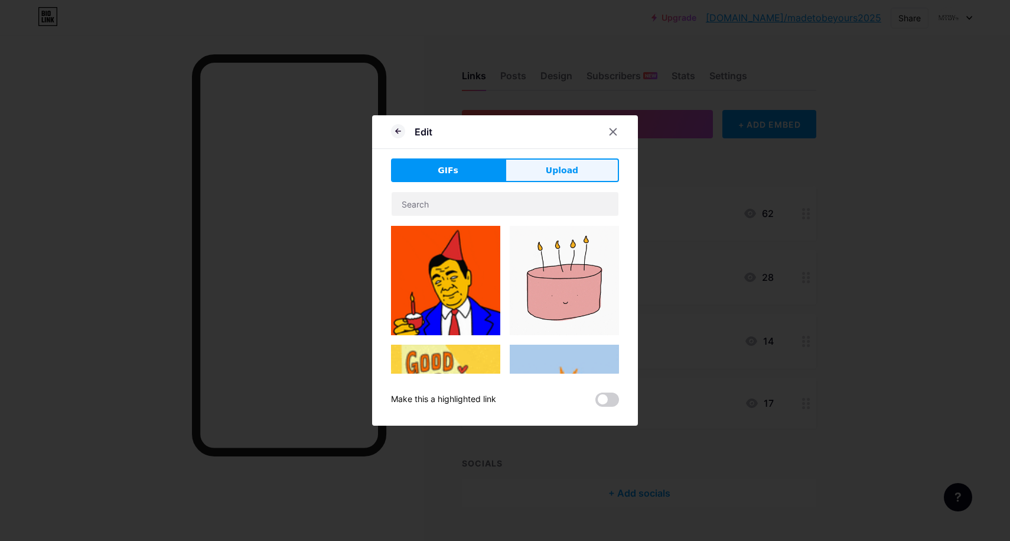
click at [555, 169] on span "Upload" at bounding box center [562, 170] width 32 height 12
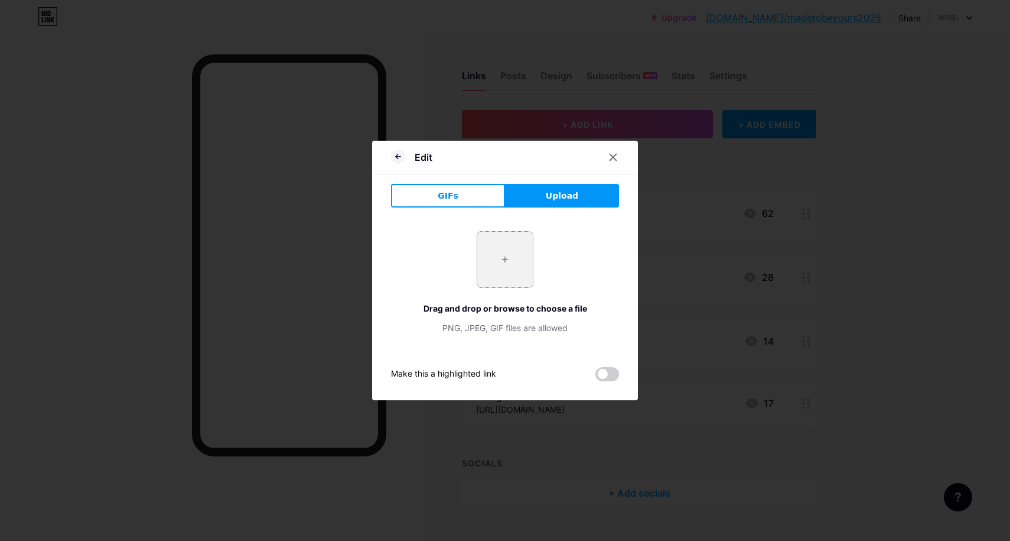
click at [502, 251] on input "file" at bounding box center [505, 260] width 56 height 56
type input "C:\fakepath\Bild 6.jpeg"
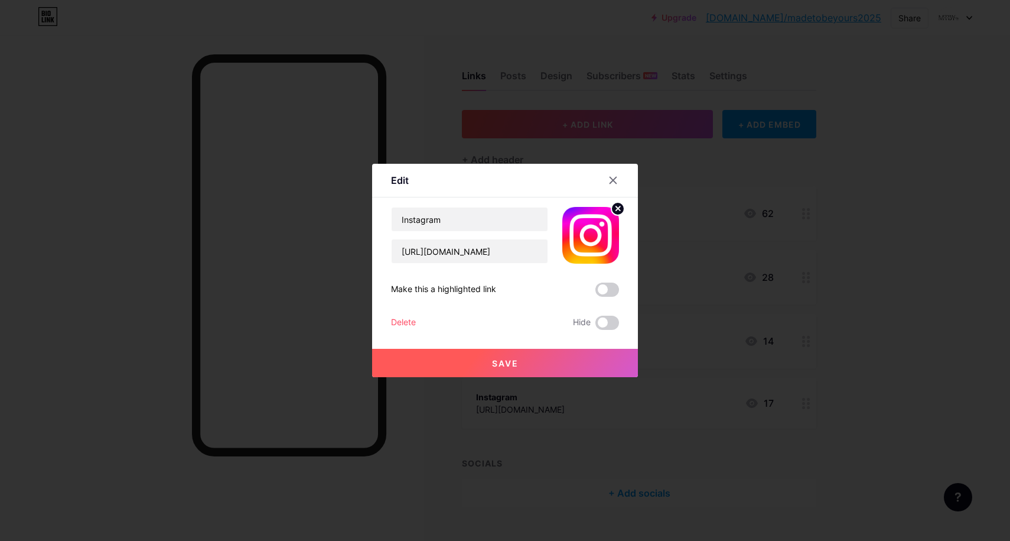
click at [503, 365] on span "Save" at bounding box center [505, 363] width 27 height 10
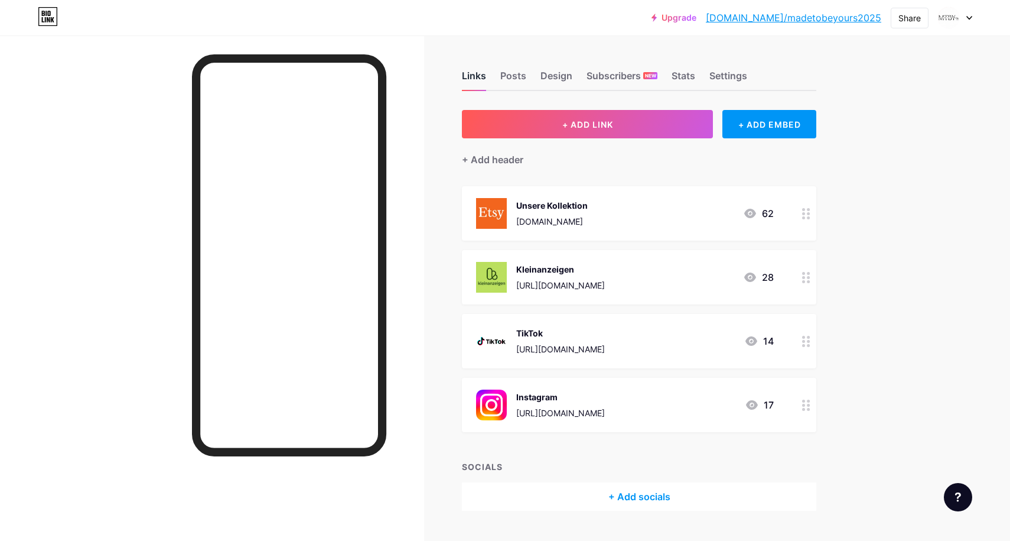
click at [473, 81] on div "Links" at bounding box center [474, 79] width 24 height 21
click at [958, 19] on img at bounding box center [948, 17] width 19 height 19
click at [847, 77] on img at bounding box center [844, 76] width 19 height 19
click at [564, 75] on div "Design" at bounding box center [557, 79] width 32 height 21
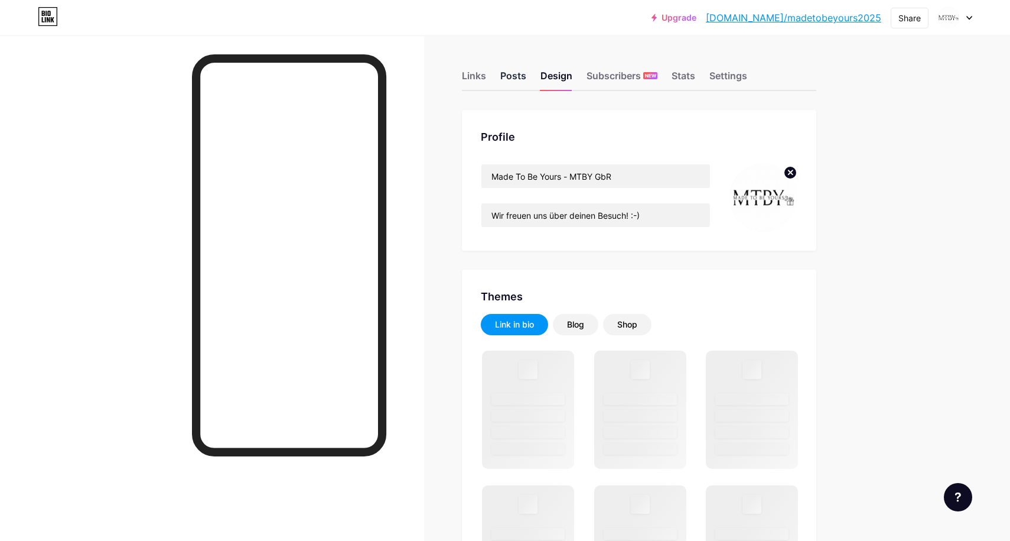
click at [500, 73] on div "Posts" at bounding box center [513, 79] width 26 height 21
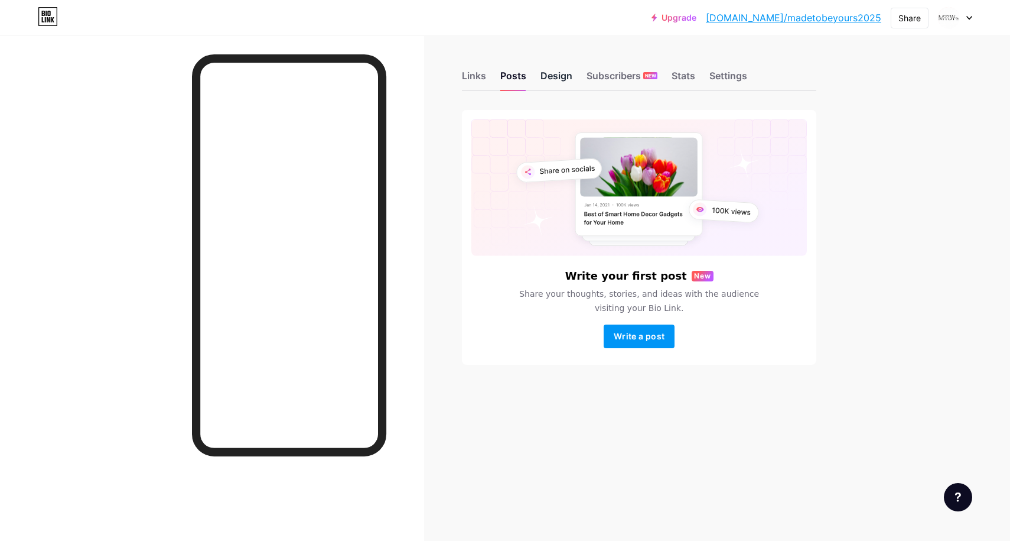
click at [548, 72] on div "Design" at bounding box center [557, 79] width 32 height 21
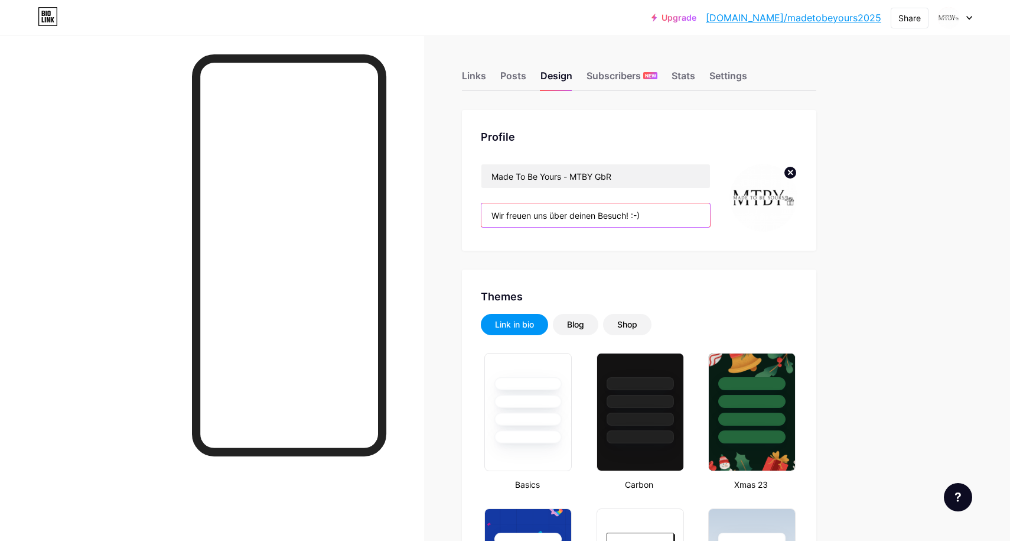
click at [583, 217] on input "Wir freuen uns über deinen Besuch! :-)" at bounding box center [596, 215] width 229 height 24
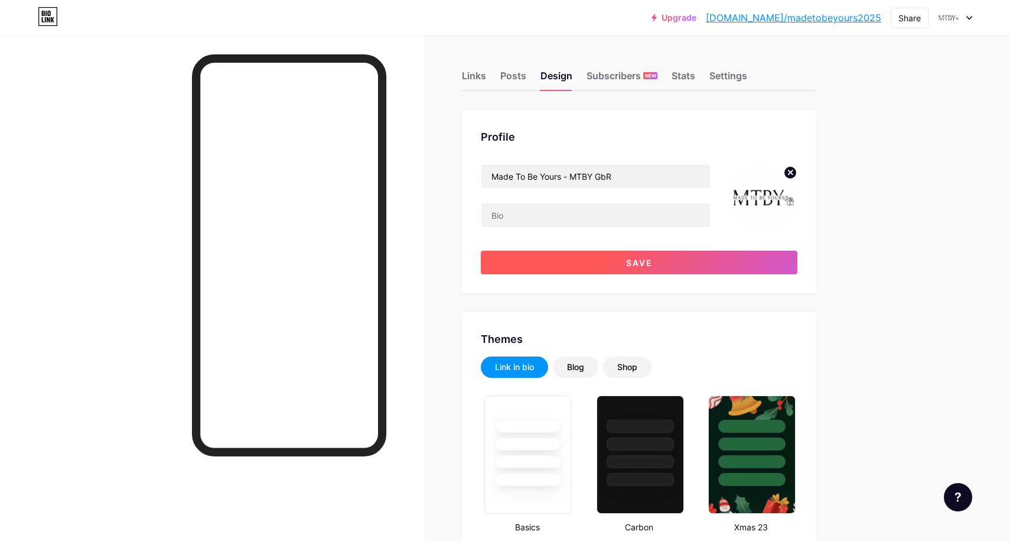
click at [654, 263] on button "Save" at bounding box center [639, 263] width 317 height 24
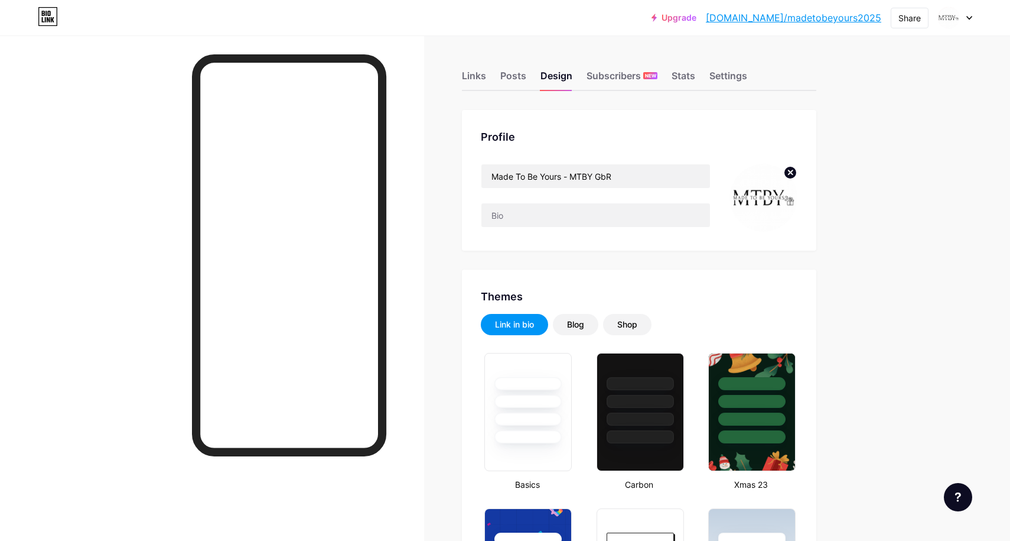
click at [974, 12] on div "Upgrade bio.link/madeto... bio.link/madetobeyours2025 Share Switch accounts Mad…" at bounding box center [505, 17] width 1010 height 21
click at [965, 17] on div at bounding box center [955, 17] width 34 height 21
click at [854, 168] on li "Logout" at bounding box center [898, 166] width 147 height 32
